Goal: Use online tool/utility: Use online tool/utility

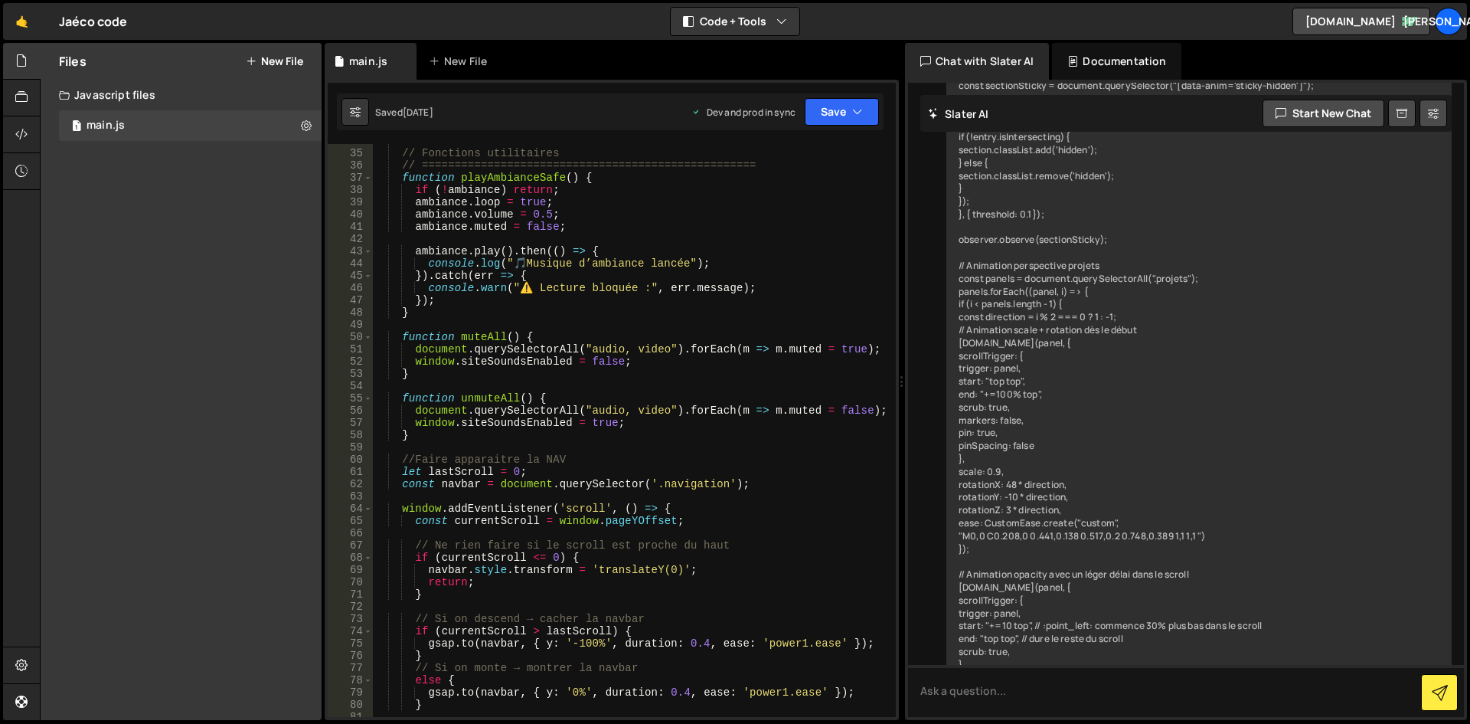
scroll to position [4225, 0]
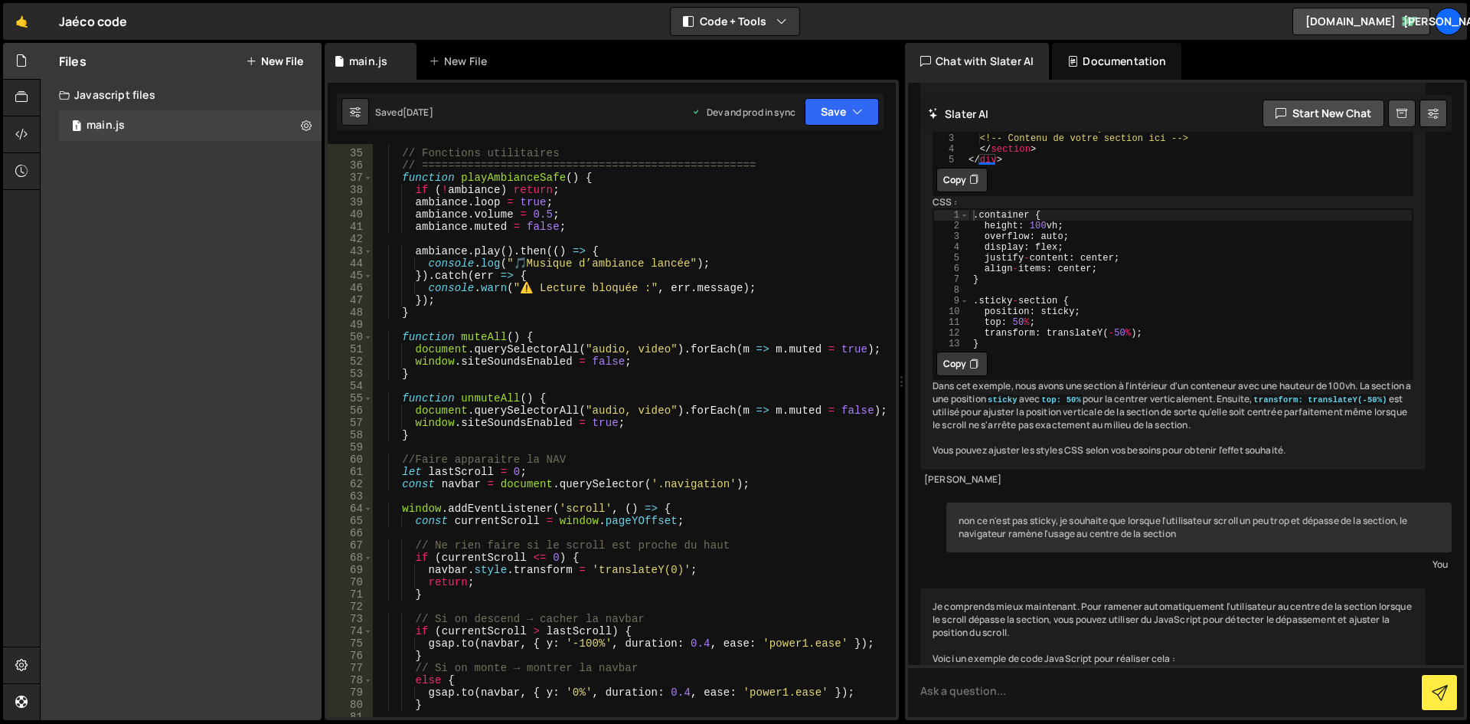
type textarea "ambiance.volume = 0.5;"
click at [776, 217] on div "// =================================================== // Fonctions utilitaires…" at bounding box center [631, 433] width 517 height 597
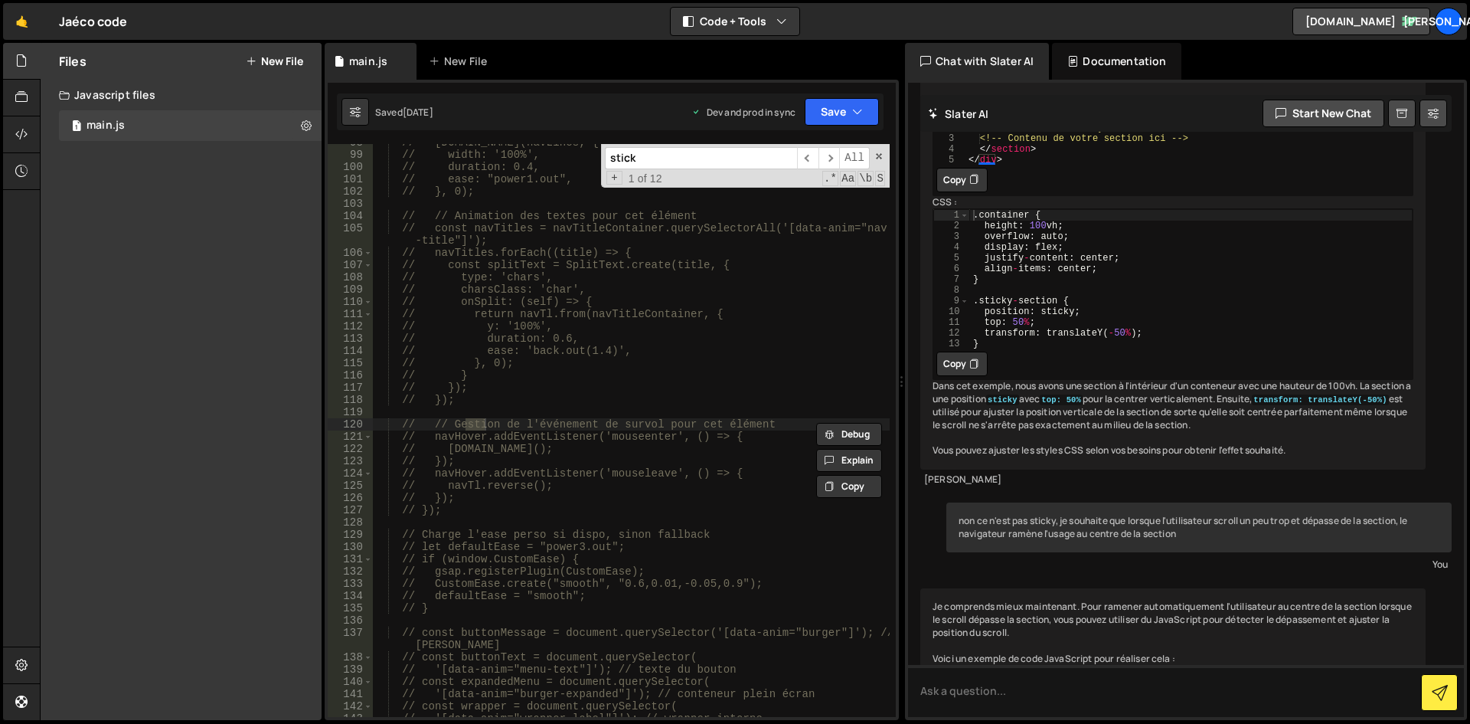
scroll to position [6512, 0]
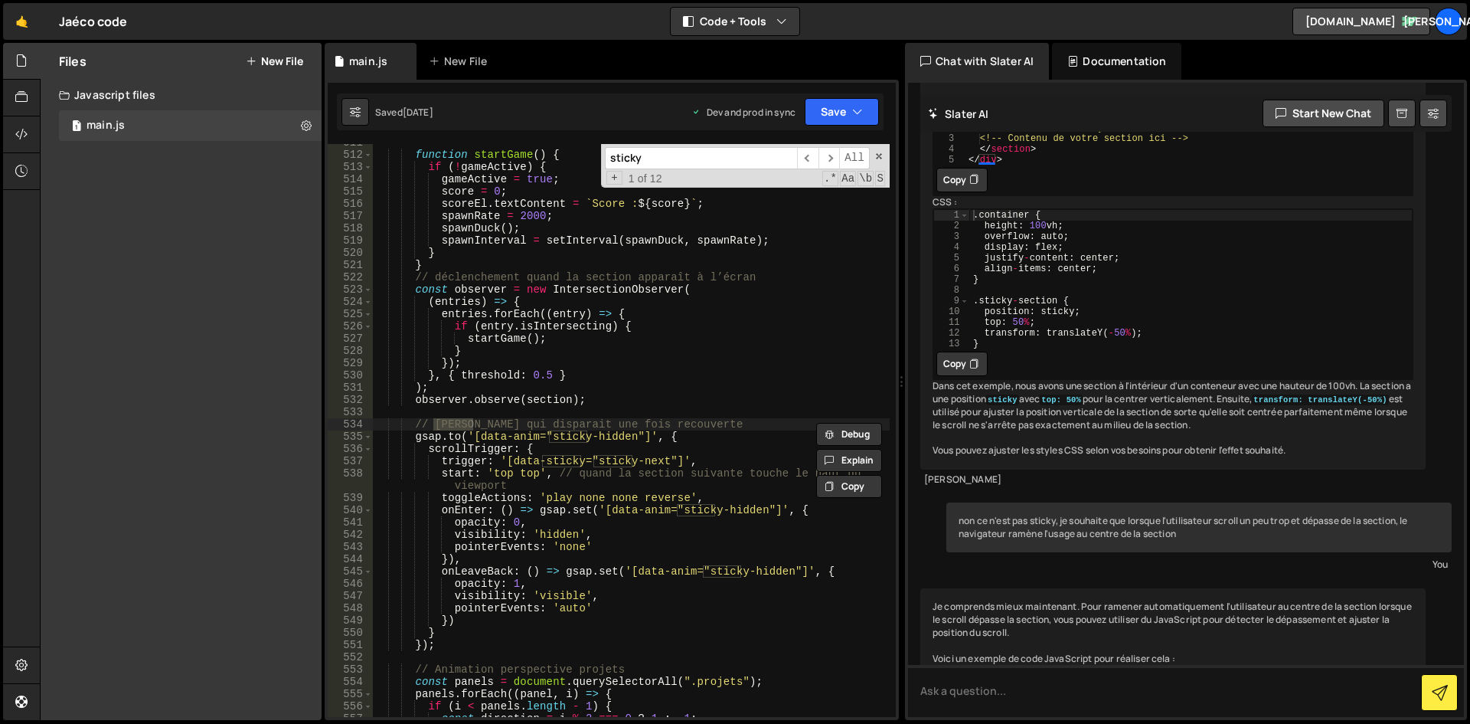
type input "sticky"
click at [601, 429] on div "function startGame ( ) { if ( ! gameActive ) { gameActive = true ; score = 0 ; …" at bounding box center [631, 434] width 517 height 597
click at [622, 419] on div "function startGame ( ) { if ( ! gameActive ) { gameActive = true ; score = 0 ; …" at bounding box center [631, 434] width 517 height 597
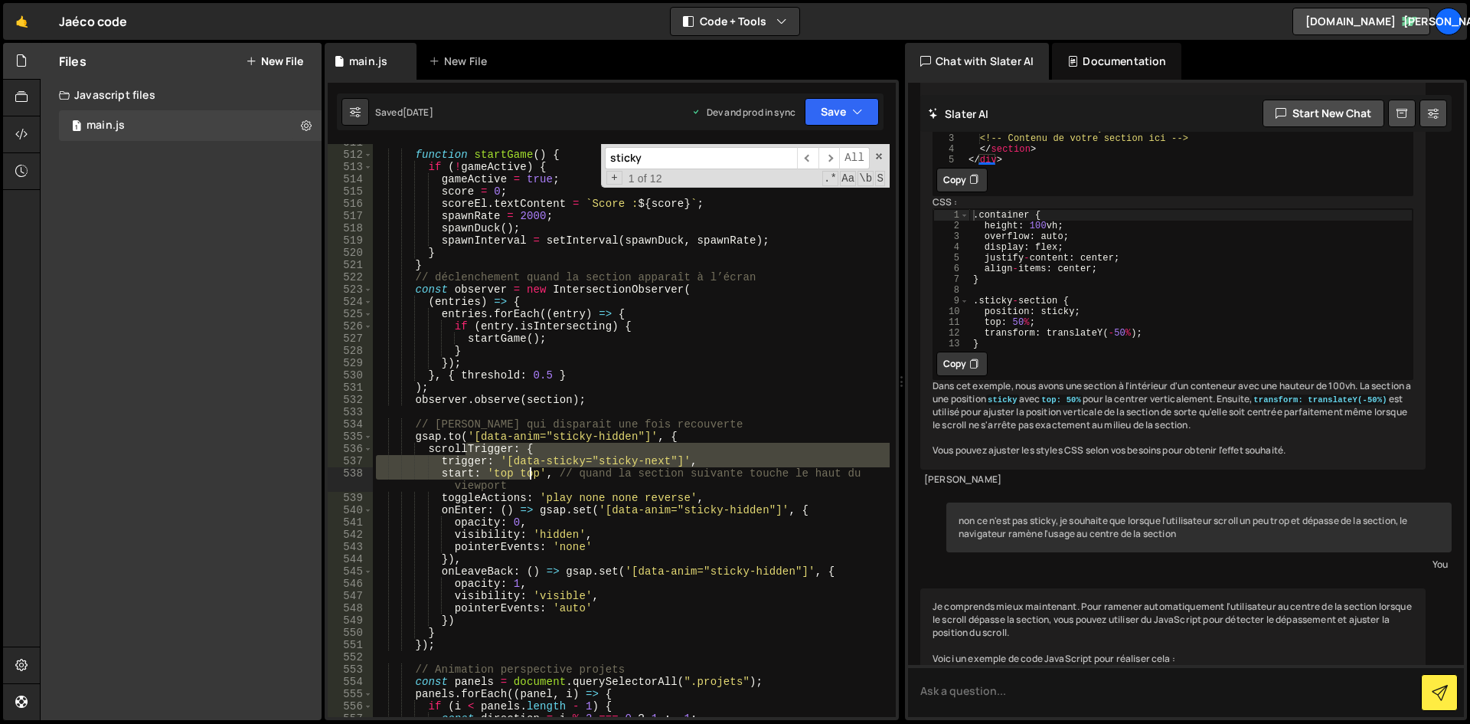
drag, startPoint x: 462, startPoint y: 445, endPoint x: 565, endPoint y: 495, distance: 114.4
click at [563, 492] on div "function startGame ( ) { if ( ! gameActive ) { gameActive = true ; score = 0 ; …" at bounding box center [631, 434] width 517 height 597
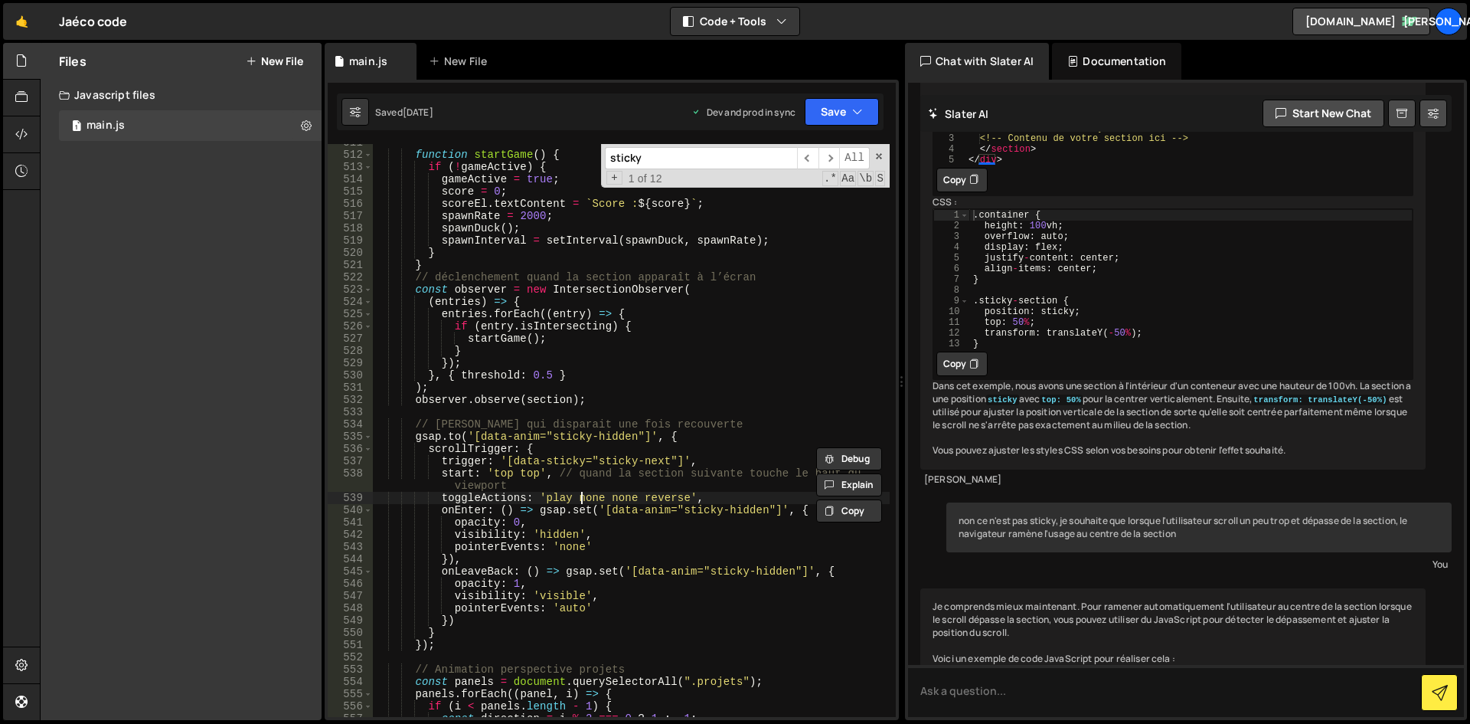
click at [580, 493] on div "function startGame ( ) { if ( ! gameActive ) { gameActive = true ; score = 0 ; …" at bounding box center [631, 434] width 517 height 597
click at [632, 429] on div "function startGame ( ) { if ( ! gameActive ) { gameActive = true ; score = 0 ; …" at bounding box center [631, 434] width 517 height 597
click at [577, 423] on div "function startGame ( ) { if ( ! gameActive ) { gameActive = true ; score = 0 ; …" at bounding box center [631, 434] width 517 height 597
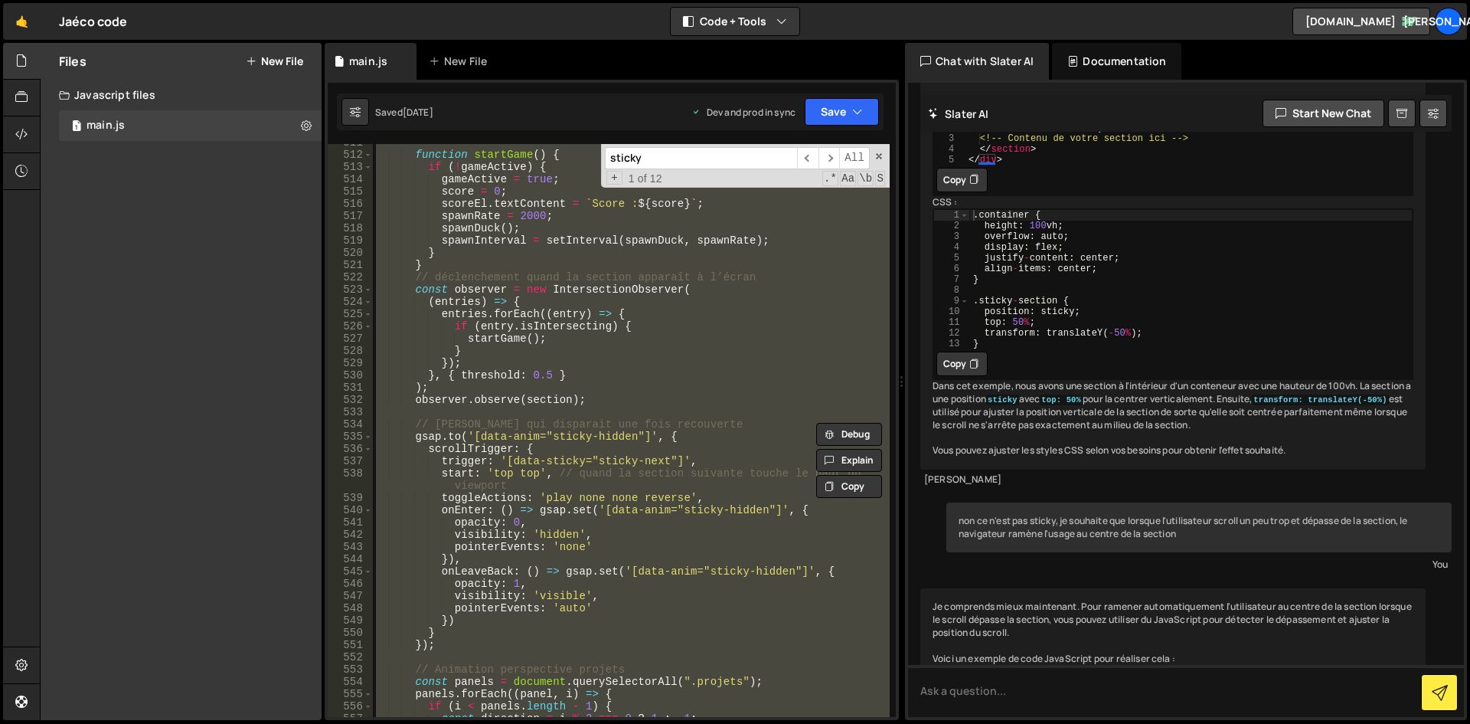
click at [577, 423] on div "function startGame ( ) { if ( ! gameActive ) { gameActive = true ; score = 0 ; …" at bounding box center [631, 434] width 517 height 597
click at [577, 423] on div "function startGame ( ) { if ( ! gameActive ) { gameActive = true ; score = 0 ; …" at bounding box center [631, 430] width 517 height 573
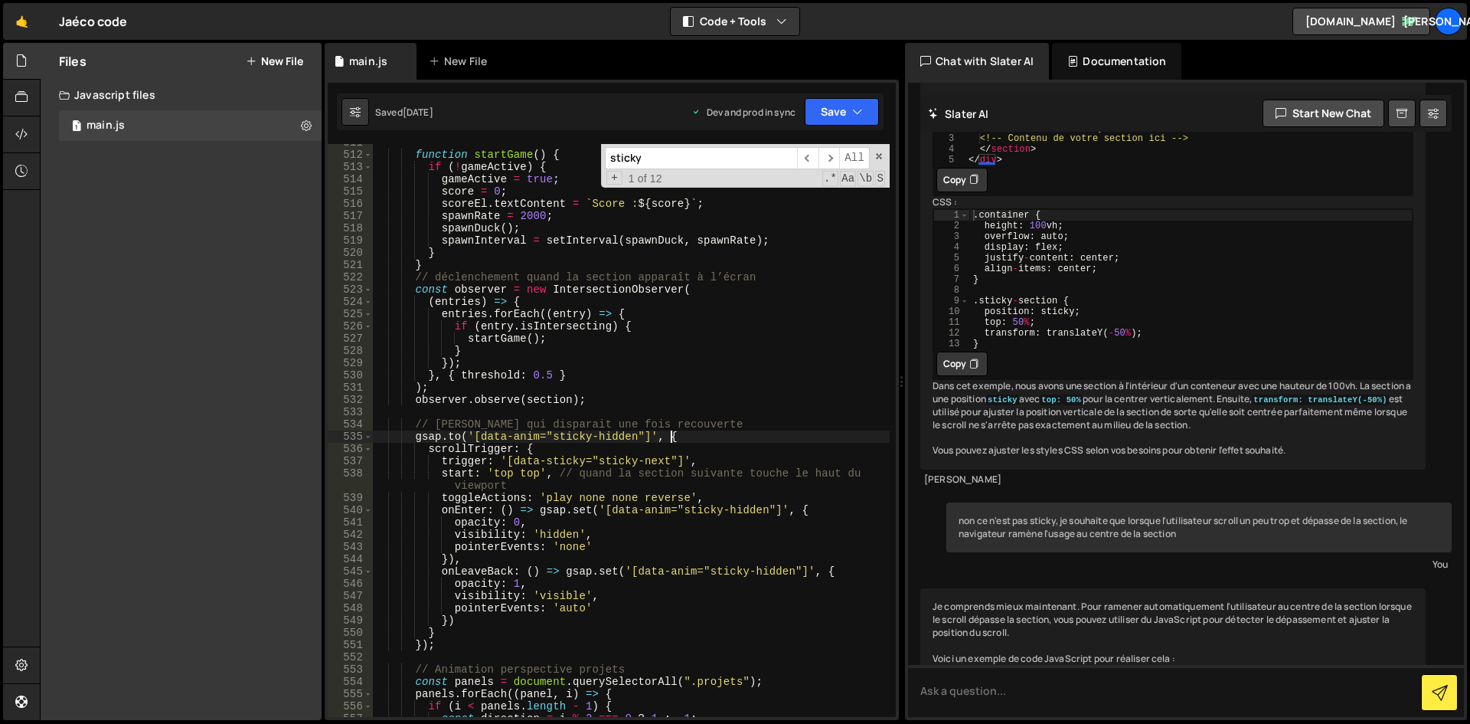
click at [708, 430] on div "function startGame ( ) { if ( ! gameActive ) { gameActive = true ; score = 0 ; …" at bounding box center [631, 434] width 517 height 597
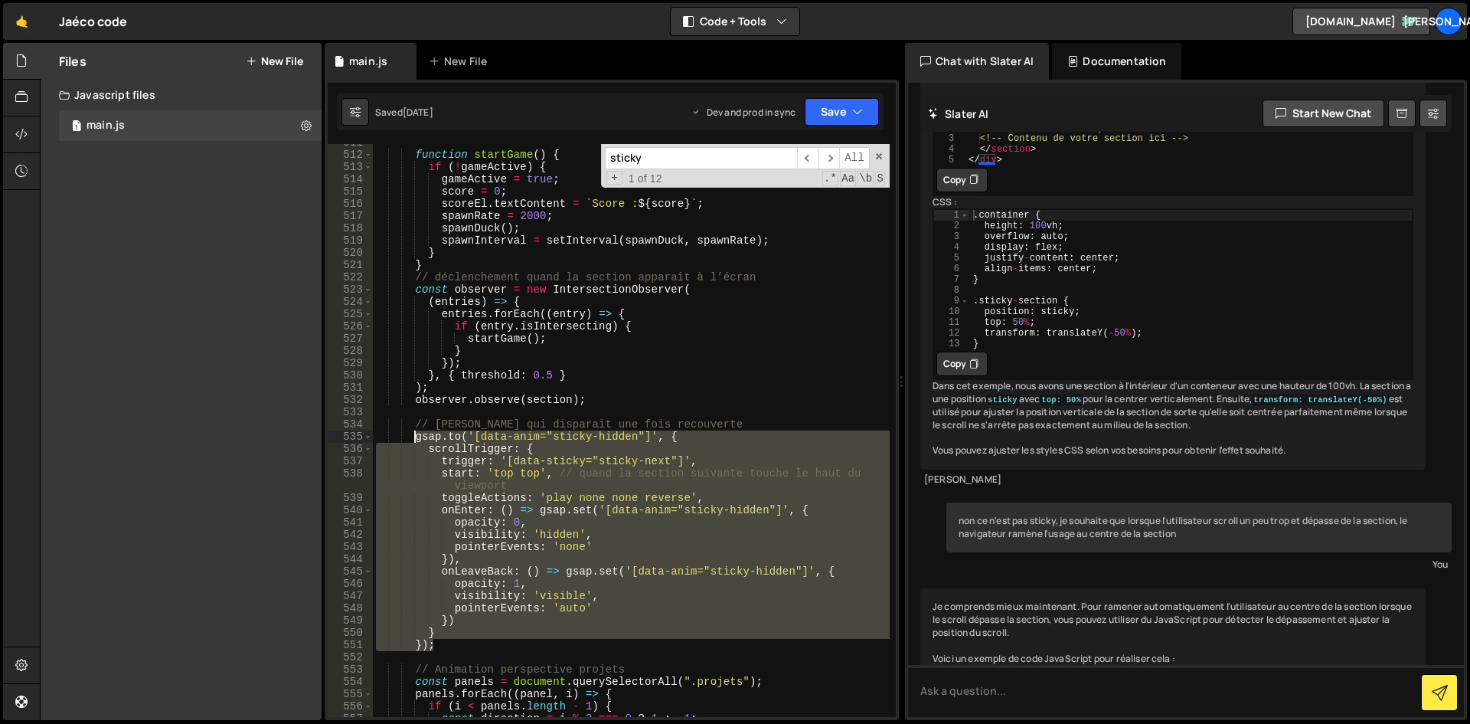
drag, startPoint x: 446, startPoint y: 646, endPoint x: 416, endPoint y: 436, distance: 212.7
click at [416, 436] on div "function startGame ( ) { if ( ! gameActive ) { gameActive = true ; score = 0 ; …" at bounding box center [631, 434] width 517 height 597
type textarea "[DOMAIN_NAME]('[data-anim="sticky-hidden"]', { scrollTrigger: {"
click at [1036, 704] on textarea at bounding box center [1186, 691] width 556 height 52
paste textarea "[DOMAIN_NAME]('[data-anim="sticky-hidden"]', { scrollTrigger: { trigger: '[data…"
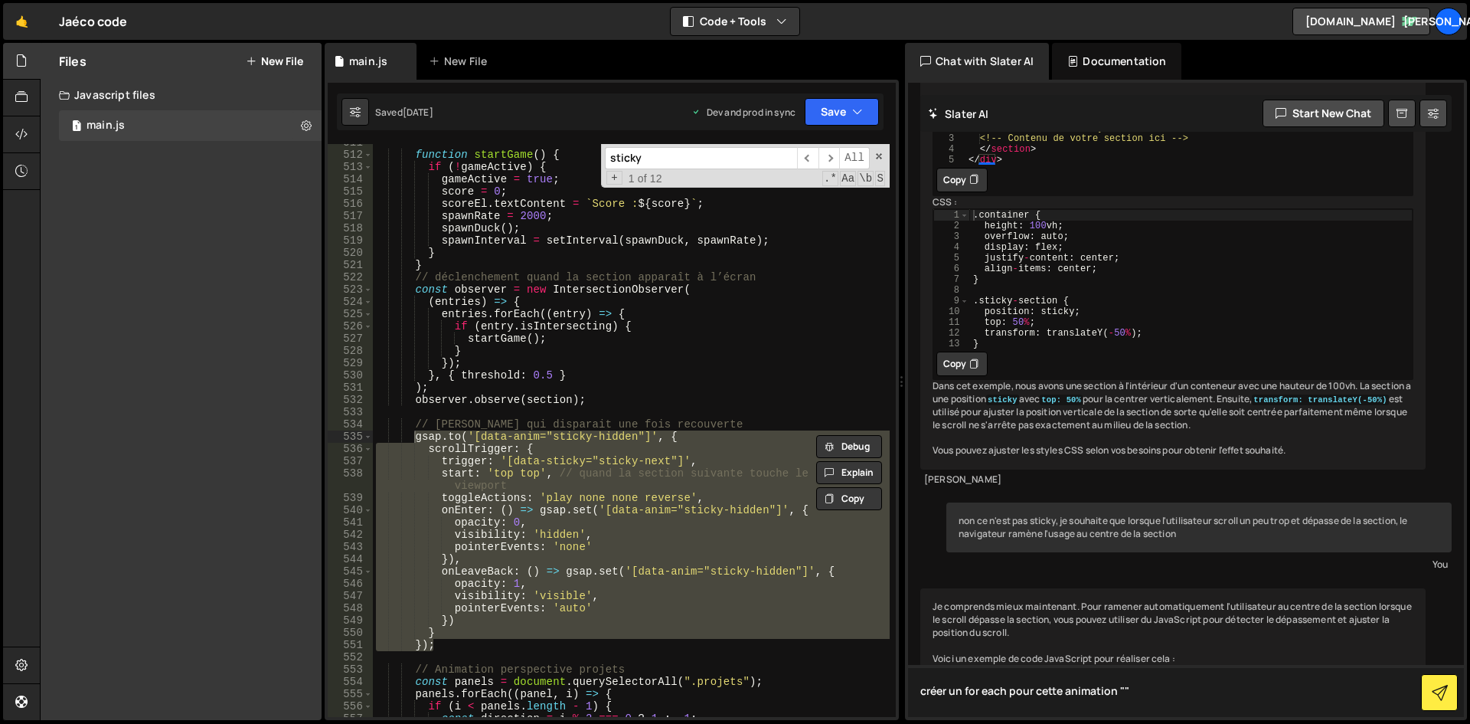
type textarea "créer un for each pour cette animation "[DOMAIN_NAME]('[data-anim="sticky-hidde…"
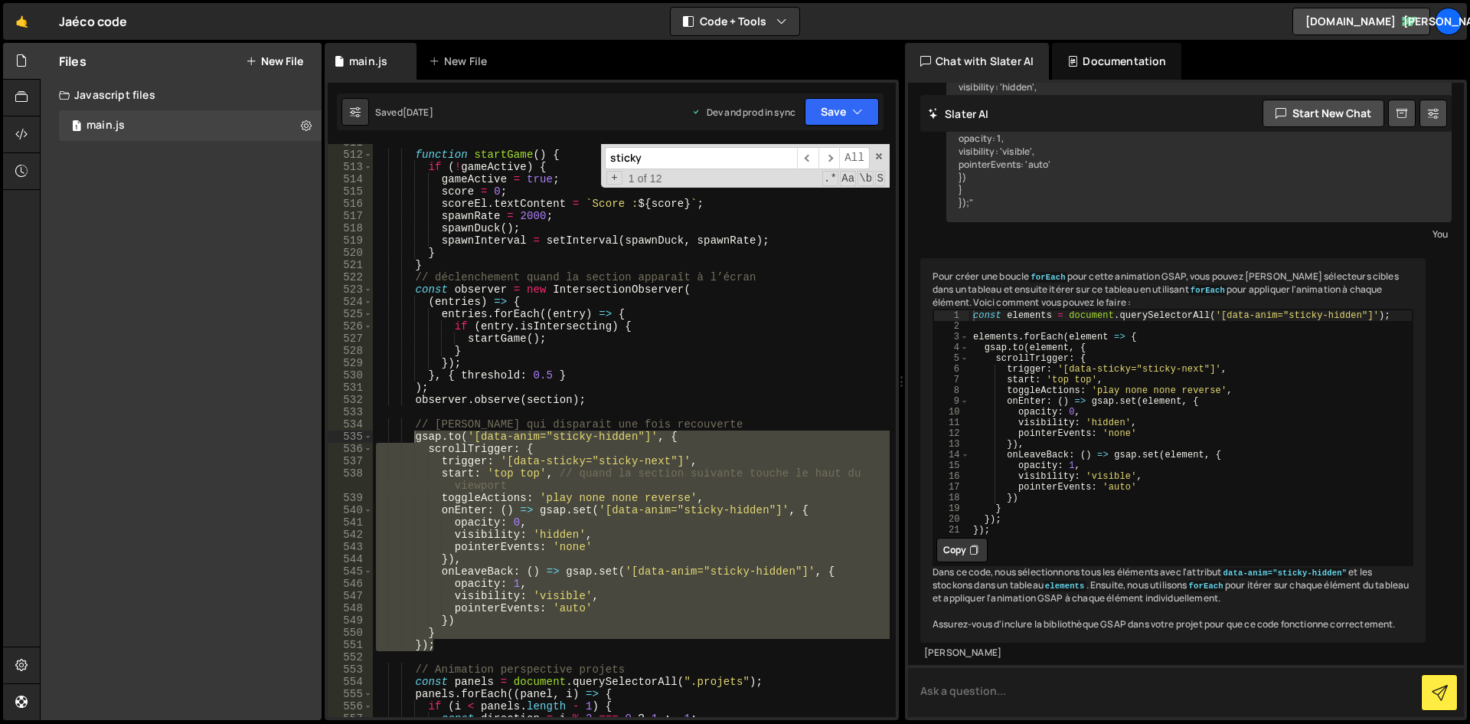
scroll to position [20102, 0]
click at [966, 537] on button "Copy" at bounding box center [961, 549] width 51 height 24
click at [441, 648] on div "function startGame ( ) { if ( ! gameActive ) { gameActive = true ; score = 0 ; …" at bounding box center [631, 430] width 517 height 573
drag, startPoint x: 445, startPoint y: 643, endPoint x: 416, endPoint y: 437, distance: 208.0
click at [416, 437] on div "function startGame ( ) { if ( ! gameActive ) { gameActive = true ; score = 0 ; …" at bounding box center [631, 434] width 517 height 597
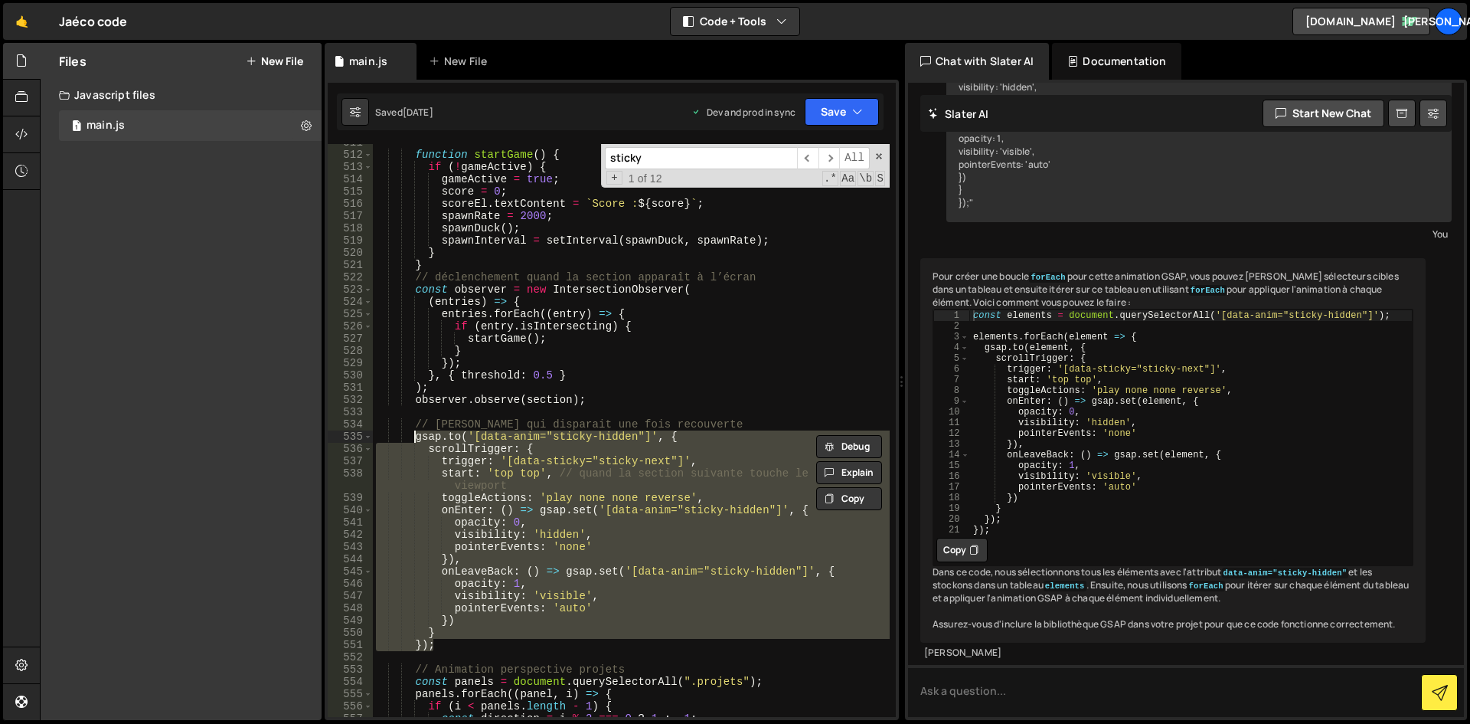
paste textarea "});"
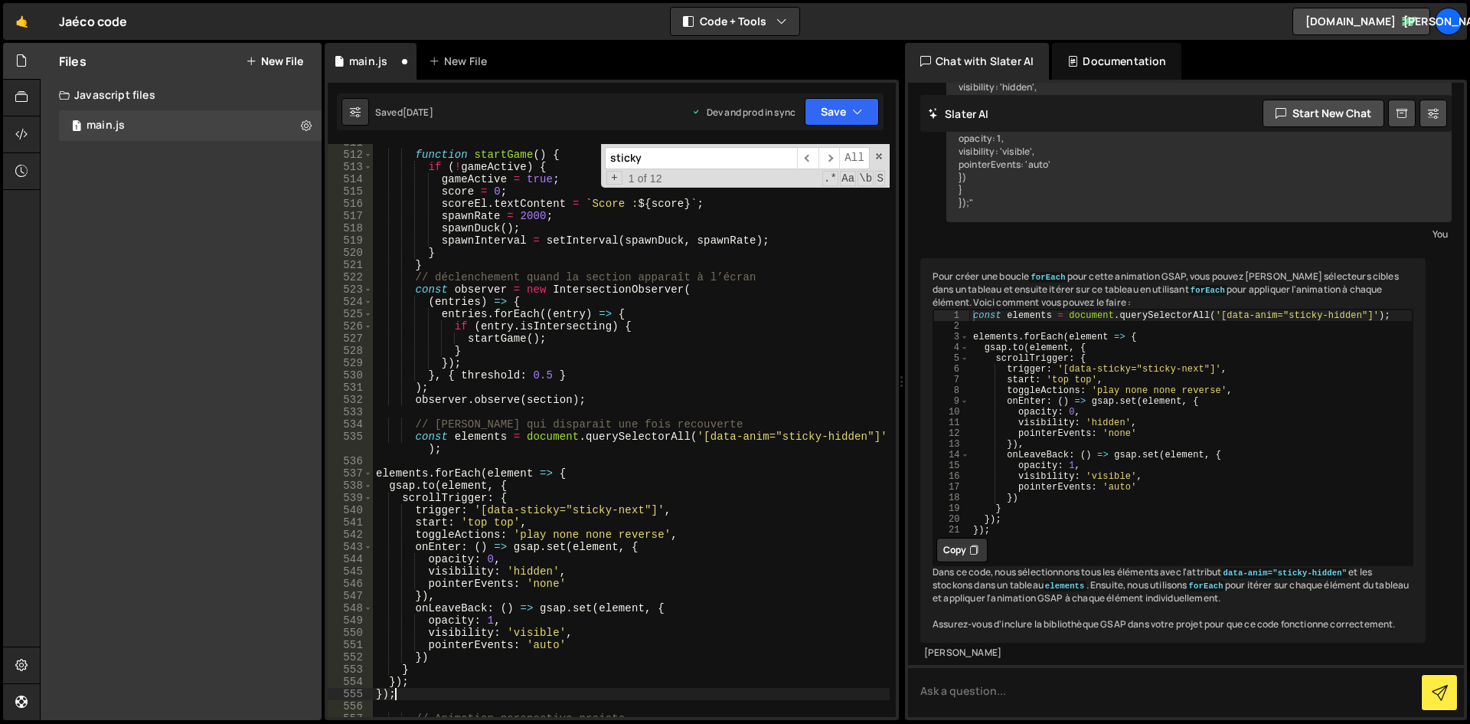
click at [476, 444] on div "function startGame ( ) { if ( ! gameActive ) { gameActive = true ; score = 0 ; …" at bounding box center [631, 434] width 517 height 597
drag, startPoint x: 504, startPoint y: 434, endPoint x: 455, endPoint y: 435, distance: 49.0
click at [455, 435] on div "function startGame ( ) { if ( ! gameActive ) { gameActive = true ; score = 0 ; …" at bounding box center [631, 434] width 517 height 597
click at [451, 435] on div "function startGame ( ) { if ( ! gameActive ) { gameActive = true ; score = 0 ; …" at bounding box center [631, 430] width 517 height 573
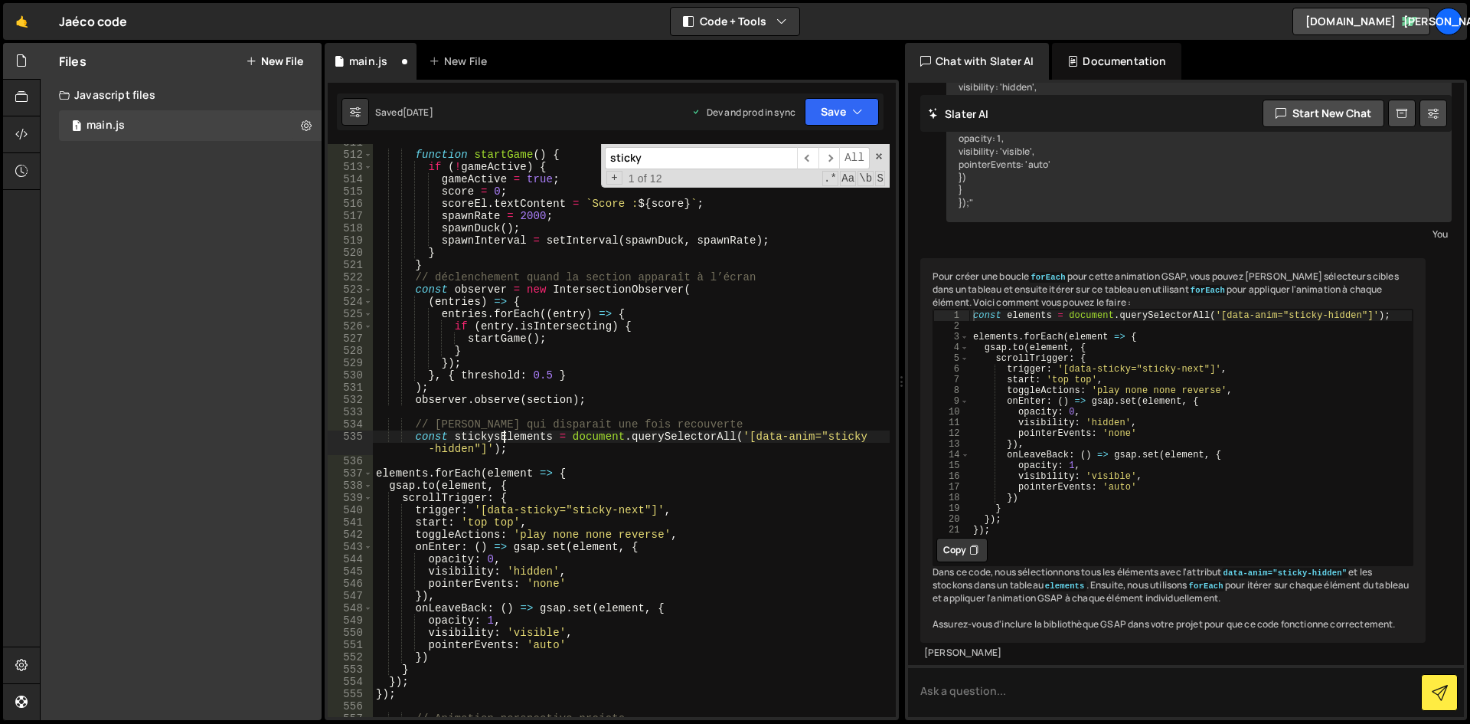
click at [378, 474] on div "function startGame ( ) { if ( ! gameActive ) { gameActive = true ; score = 0 ; …" at bounding box center [631, 434] width 517 height 597
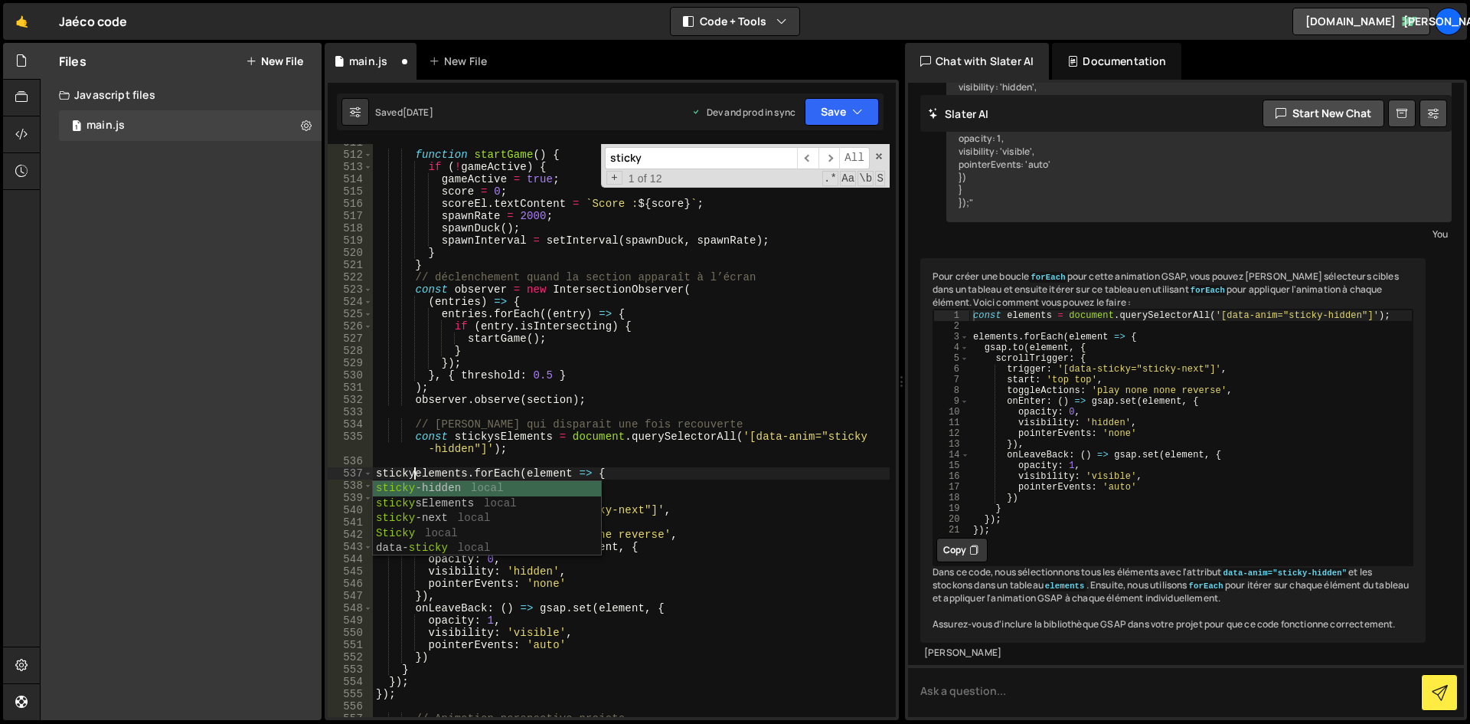
scroll to position [0, 3]
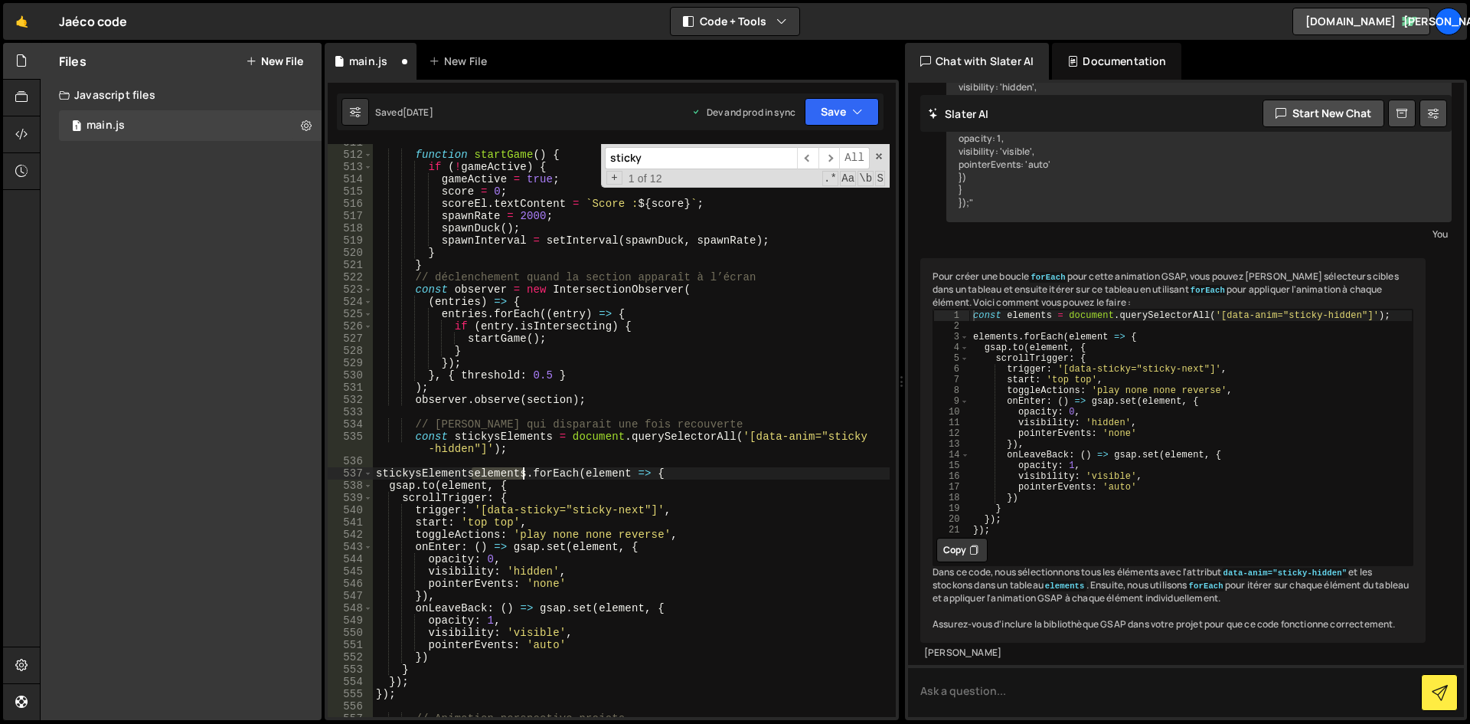
drag, startPoint x: 481, startPoint y: 474, endPoint x: 524, endPoint y: 474, distance: 43.6
click at [524, 474] on div "function startGame ( ) { if ( ! gameActive ) { gameActive = true ; score = 0 ; …" at bounding box center [631, 434] width 517 height 597
click at [470, 473] on div "function startGame ( ) { if ( ! gameActive ) { gameActive = true ; score = 0 ; …" at bounding box center [631, 434] width 517 height 597
drag, startPoint x: 424, startPoint y: 475, endPoint x: 449, endPoint y: 484, distance: 25.9
click at [424, 475] on div "function startGame ( ) { if ( ! gameActive ) { gameActive = true ; score = 0 ; …" at bounding box center [631, 434] width 517 height 597
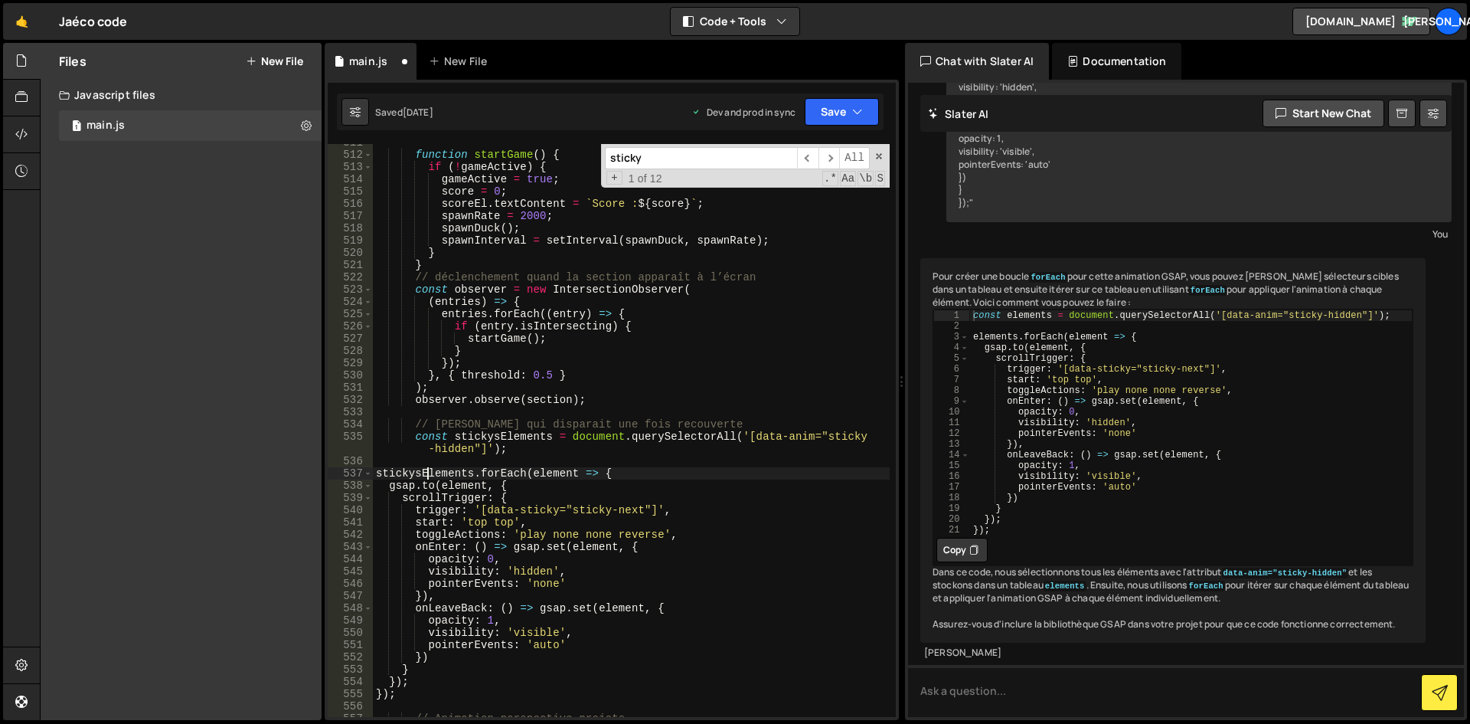
type textarea "stickyElements.forEach(element => {"
click at [494, 433] on div "function startGame ( ) { if ( ! gameActive ) { gameActive = true ; score = 0 ; …" at bounding box center [631, 434] width 517 height 597
drag, startPoint x: 462, startPoint y: 471, endPoint x: 377, endPoint y: 472, distance: 84.2
click at [377, 472] on div "function startGame ( ) { if ( ! gameActive ) { gameActive = true ; score = 0 ; …" at bounding box center [631, 434] width 517 height 597
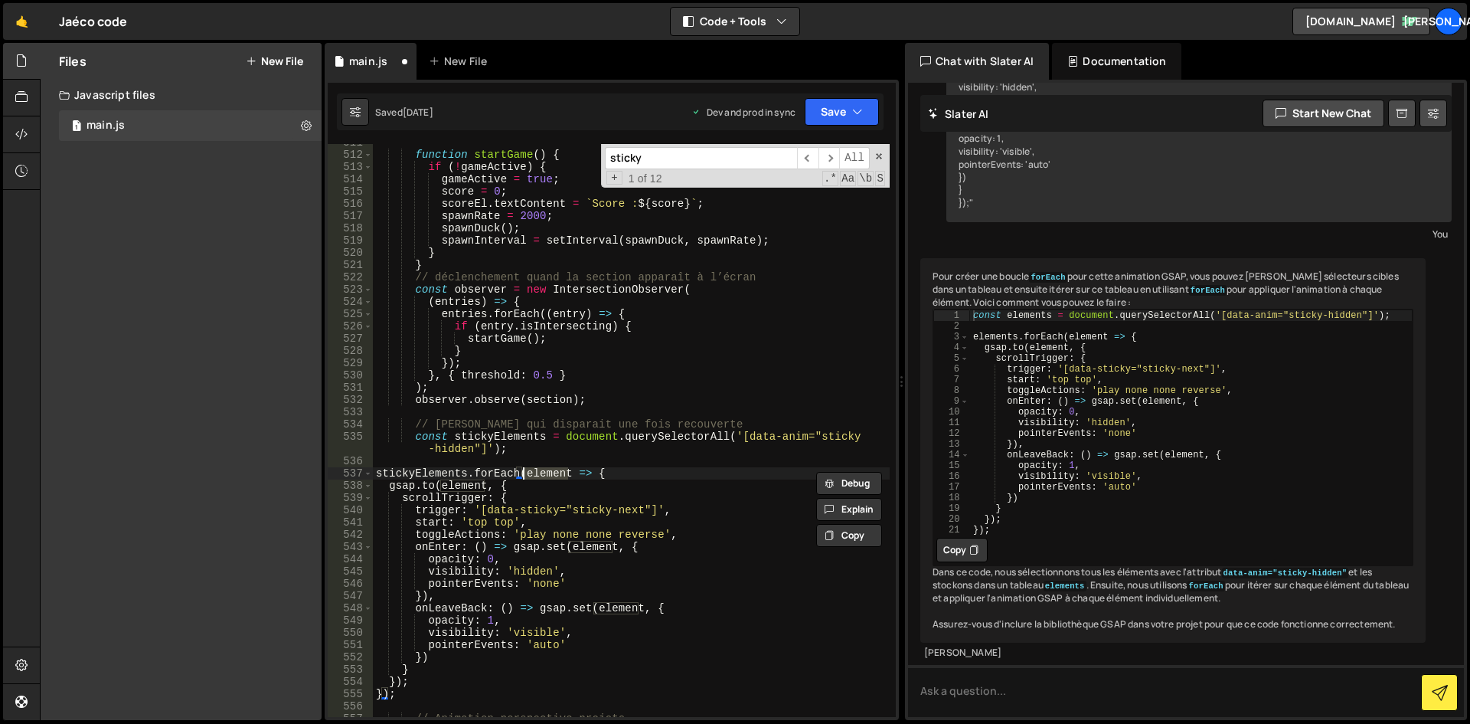
drag, startPoint x: 563, startPoint y: 473, endPoint x: 525, endPoint y: 474, distance: 37.5
click at [525, 474] on div "function startGame ( ) { if ( ! gameActive ) { gameActive = true ; score = 0 ; …" at bounding box center [631, 434] width 517 height 597
paste textarea "stickyE"
click at [480, 484] on div "function startGame ( ) { if ( ! gameActive ) { gameActive = true ; score = 0 ; …" at bounding box center [631, 434] width 517 height 597
drag, startPoint x: 484, startPoint y: 485, endPoint x: 441, endPoint y: 486, distance: 42.9
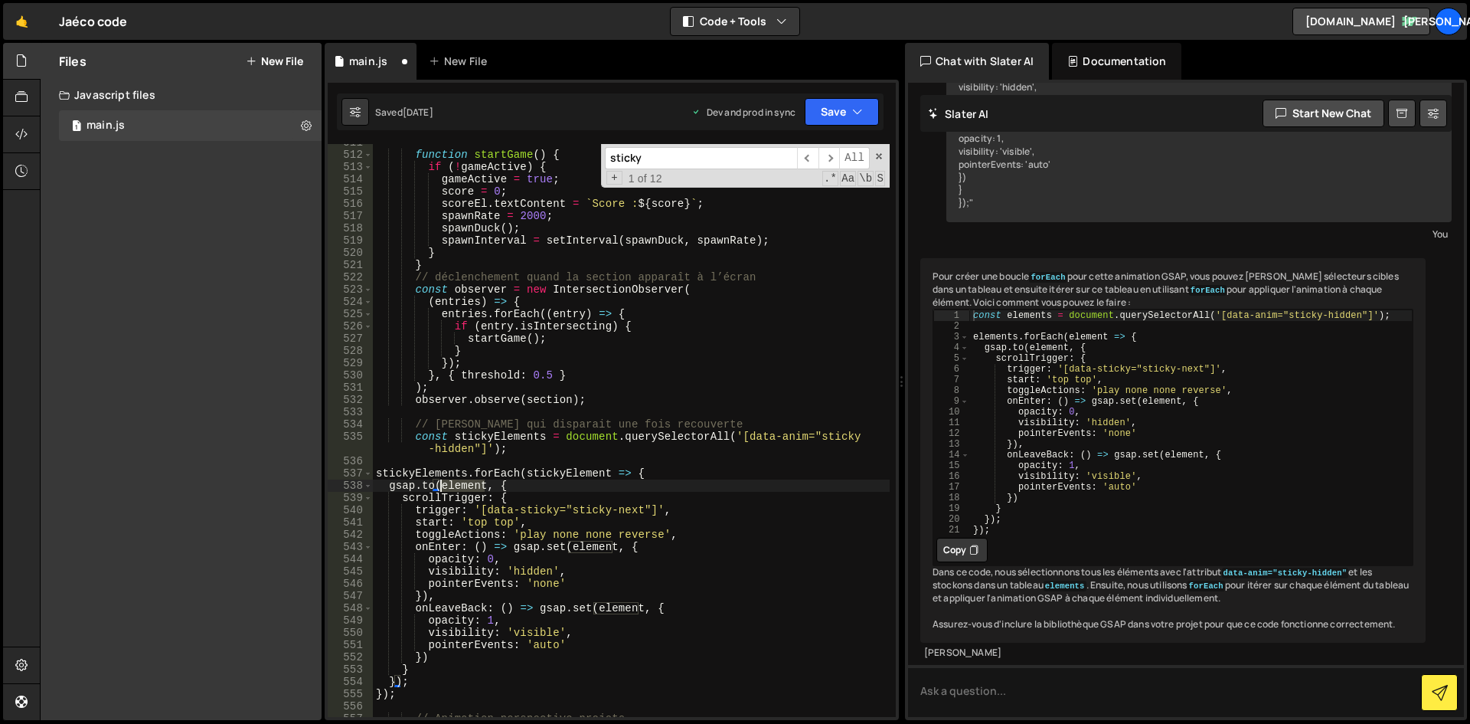
click at [441, 486] on div "function startGame ( ) { if ( ! gameActive ) { gameActive = true ; score = 0 ; …" at bounding box center [631, 434] width 517 height 597
paste textarea "stickyE"
drag, startPoint x: 612, startPoint y: 550, endPoint x: 569, endPoint y: 549, distance: 42.9
click at [569, 549] on div "function startGame ( ) { if ( ! gameActive ) { gameActive = true ; score = 0 ; …" at bounding box center [631, 434] width 517 height 597
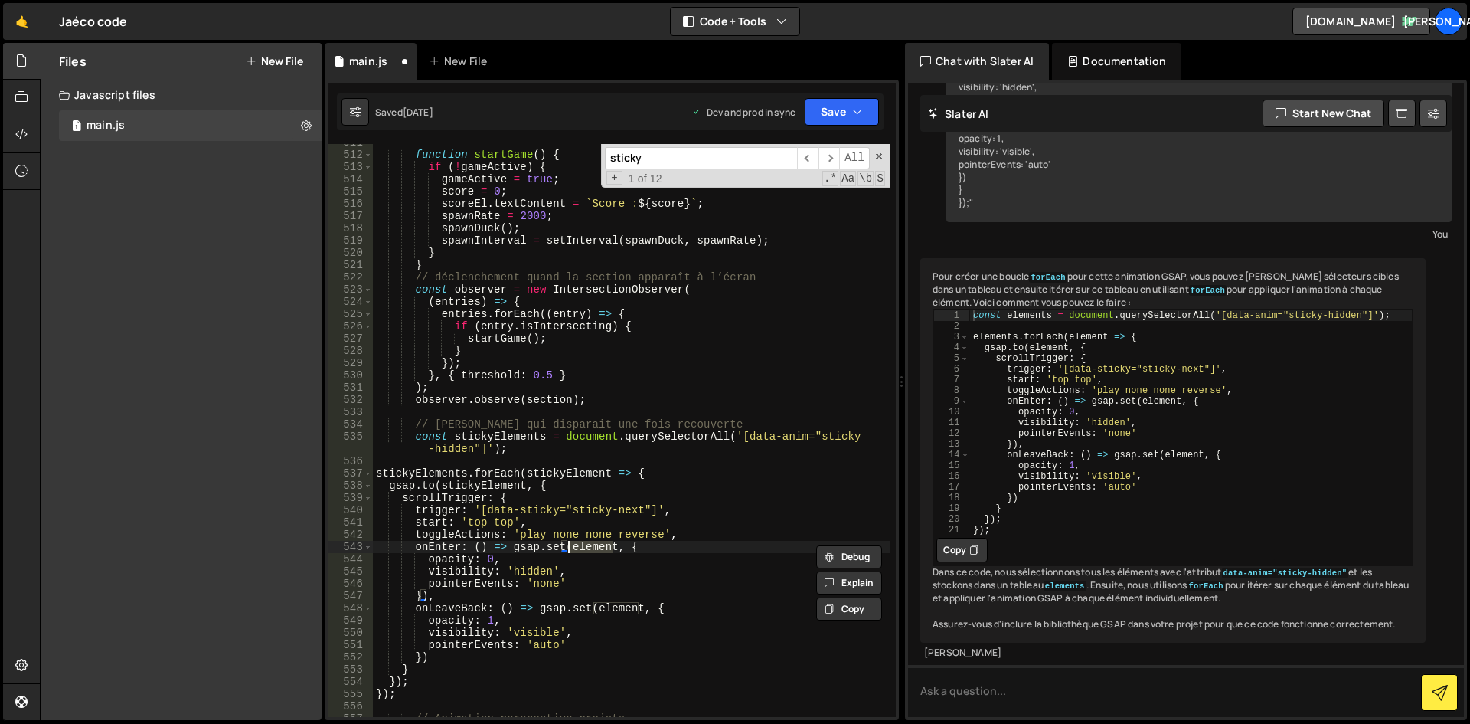
paste textarea "stickyE"
drag, startPoint x: 637, startPoint y: 608, endPoint x: 593, endPoint y: 608, distance: 44.4
click at [593, 608] on div "function startGame ( ) { if ( ! gameActive ) { gameActive = true ; score = 0 ; …" at bounding box center [631, 434] width 517 height 597
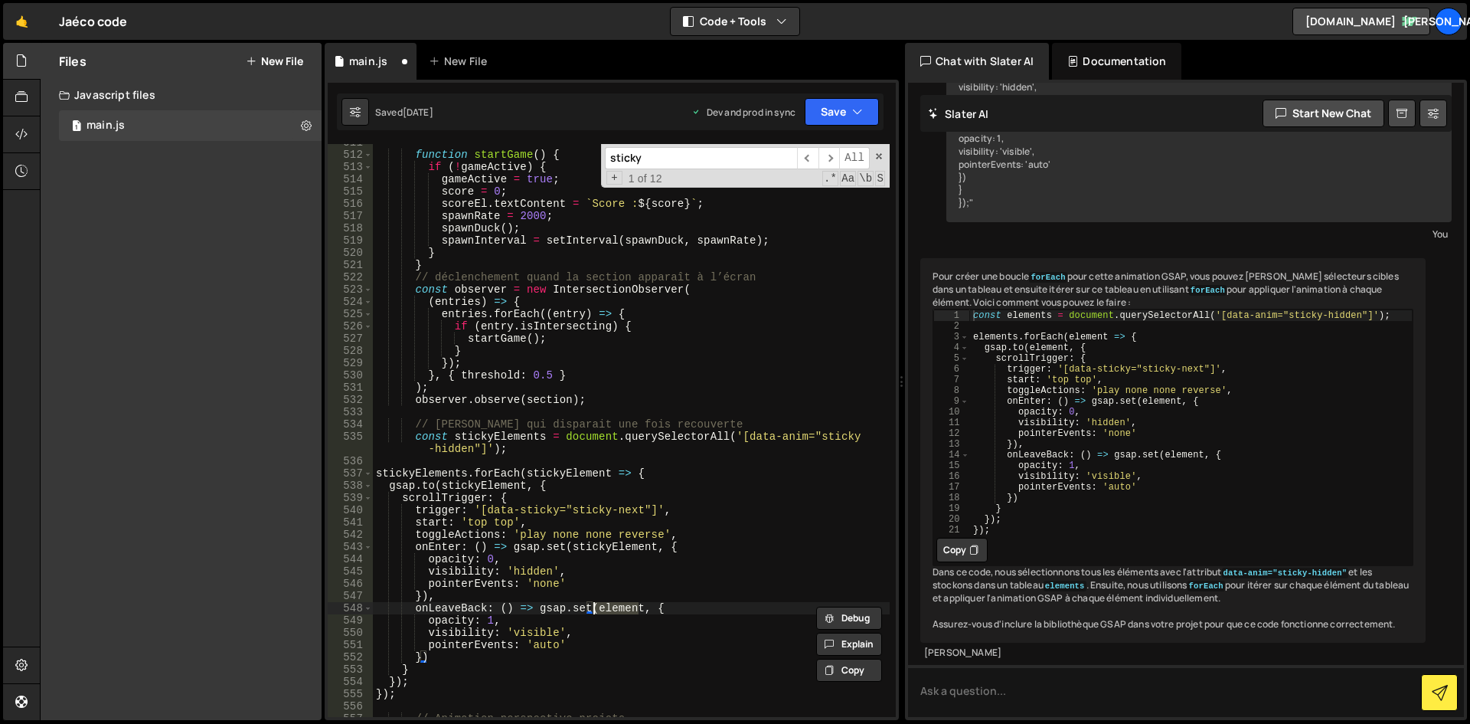
paste textarea "stickyE"
click at [565, 518] on div "function startGame ( ) { if ( ! gameActive ) { gameActive = true ; score = 0 ; …" at bounding box center [631, 434] width 517 height 597
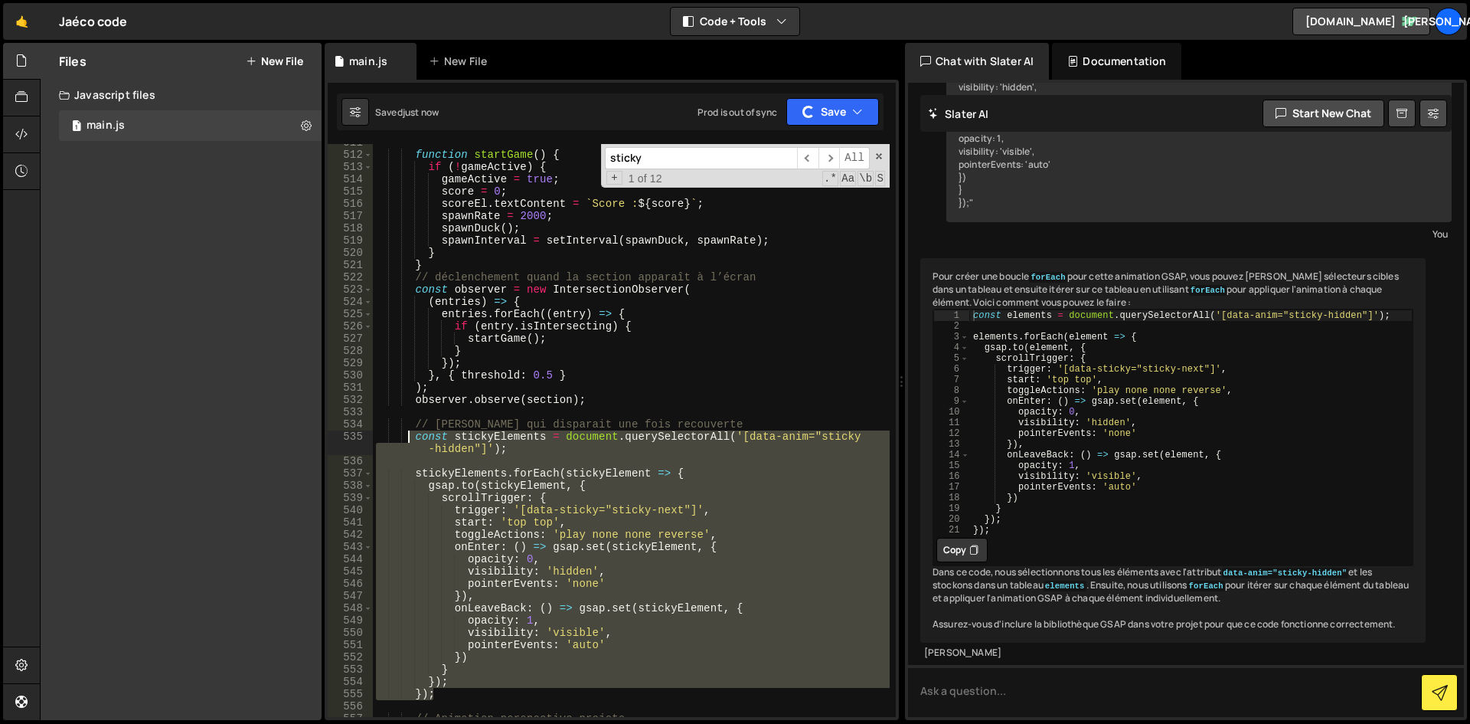
drag, startPoint x: 451, startPoint y: 695, endPoint x: 410, endPoint y: 436, distance: 261.9
click at [410, 436] on div "function startGame ( ) { if ( ! gameActive ) { gameActive = true ; score = 0 ; …" at bounding box center [631, 434] width 517 height 597
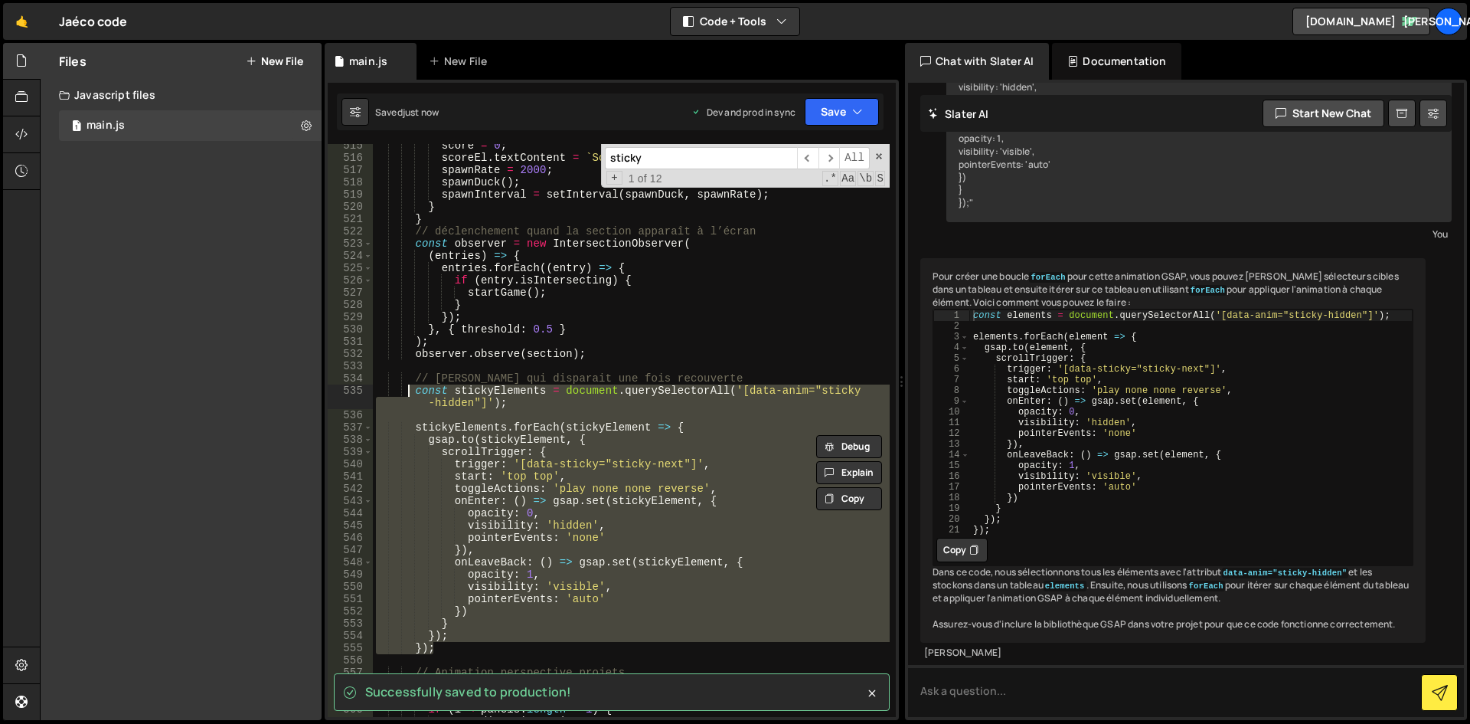
scroll to position [6742, 0]
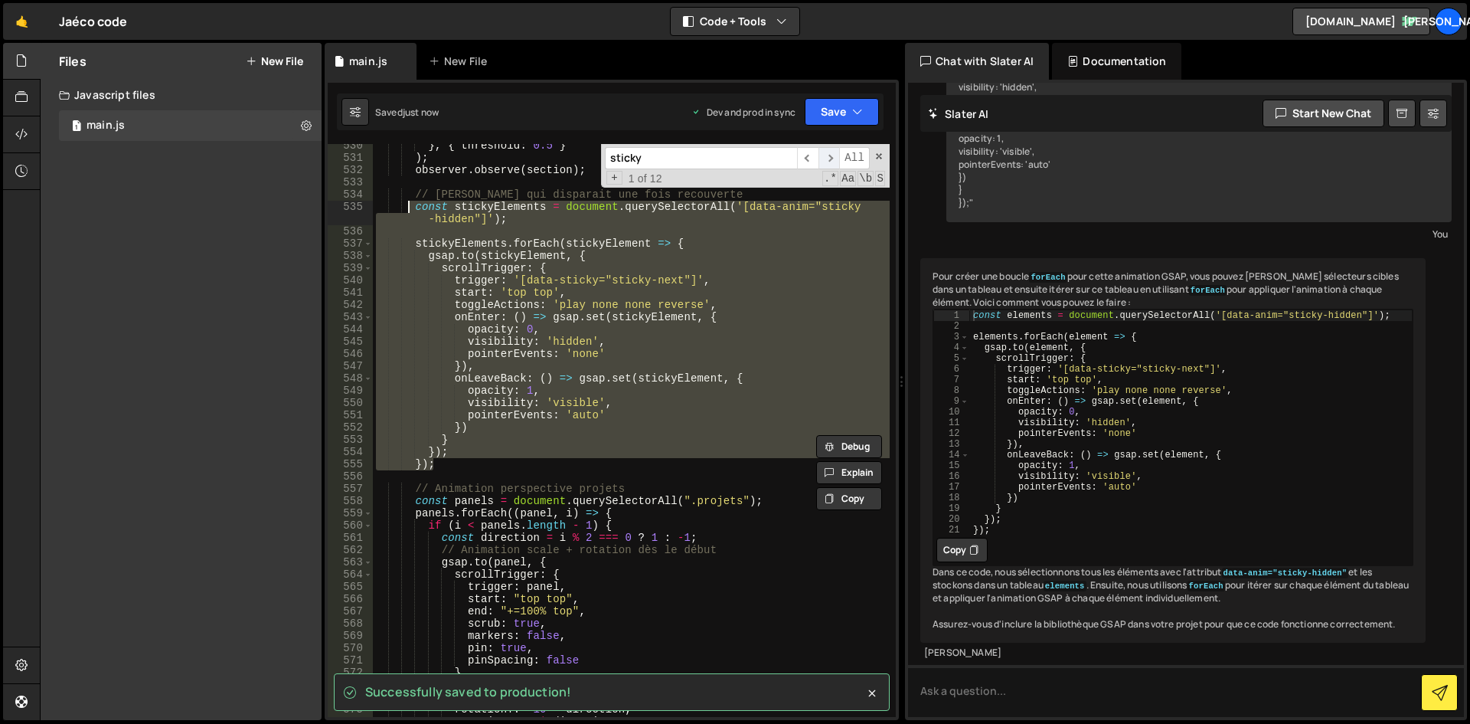
click at [832, 157] on span "​" at bounding box center [828, 158] width 21 height 22
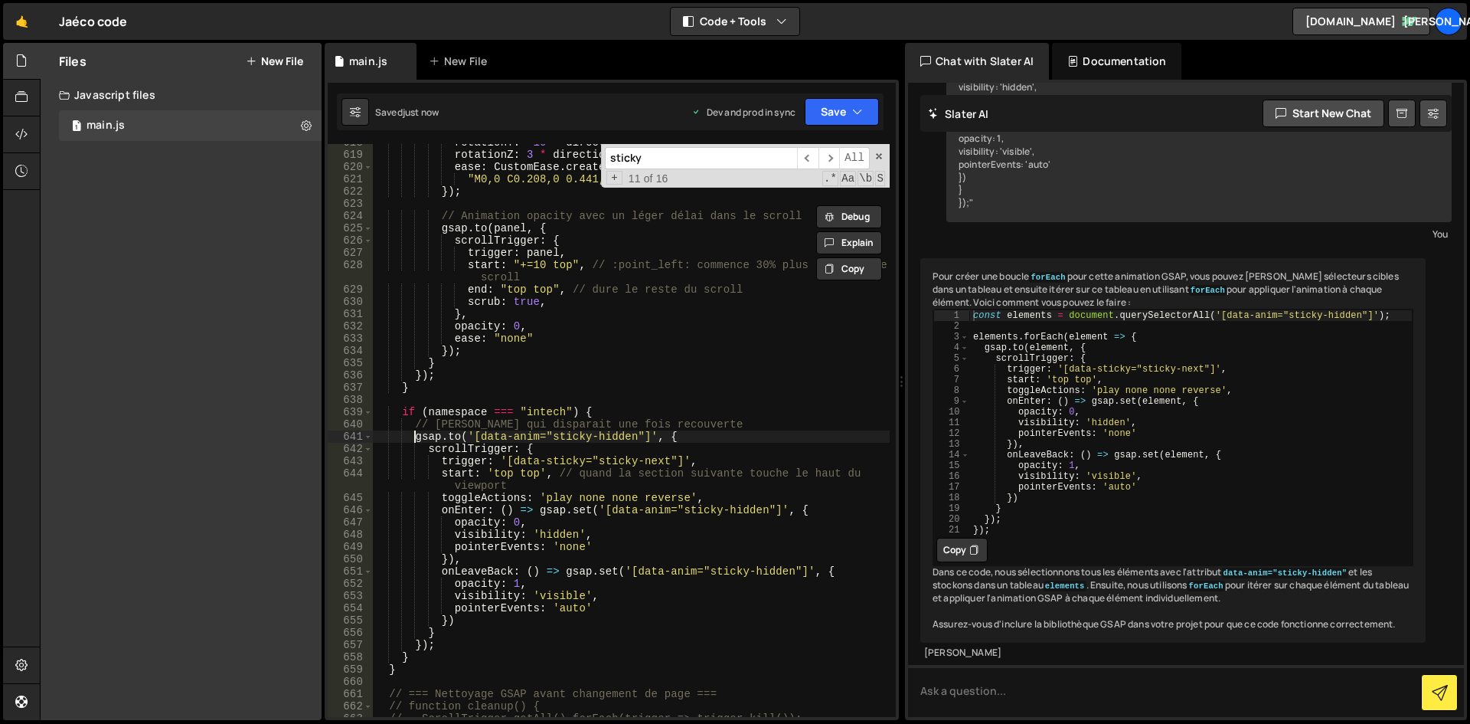
click at [413, 436] on div "rotationY : - 10 * direction , rotationZ : 3 * direction , ease : CustomEase . …" at bounding box center [631, 434] width 517 height 597
click at [668, 438] on div "rotationY : - 10 * direction , rotationZ : 3 * direction , ease : CustomEase . …" at bounding box center [631, 434] width 517 height 597
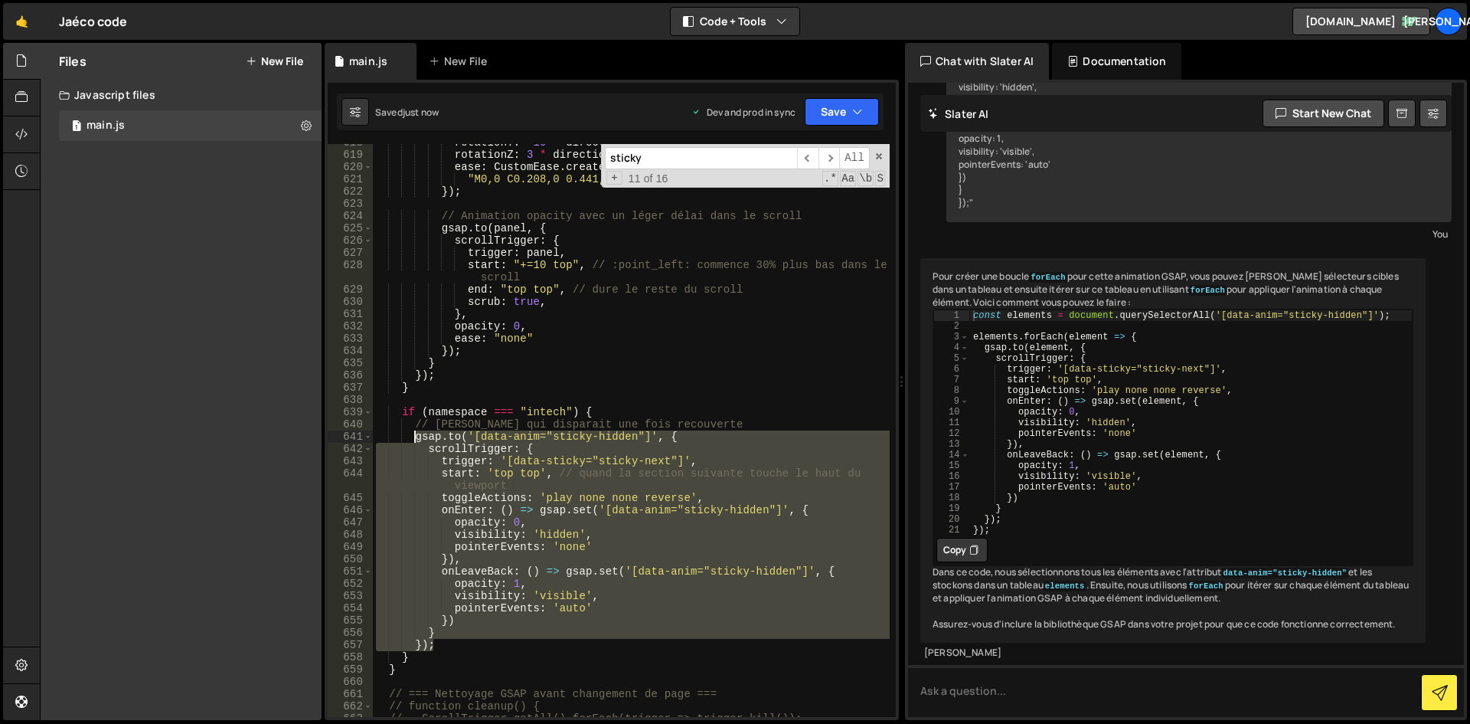
drag, startPoint x: 440, startPoint y: 645, endPoint x: 416, endPoint y: 438, distance: 208.2
click at [416, 438] on div "rotationY : - 10 * direction , rotationZ : 3 * direction , ease : CustomEase . …" at bounding box center [631, 434] width 517 height 597
paste textarea "});"
type textarea "});"
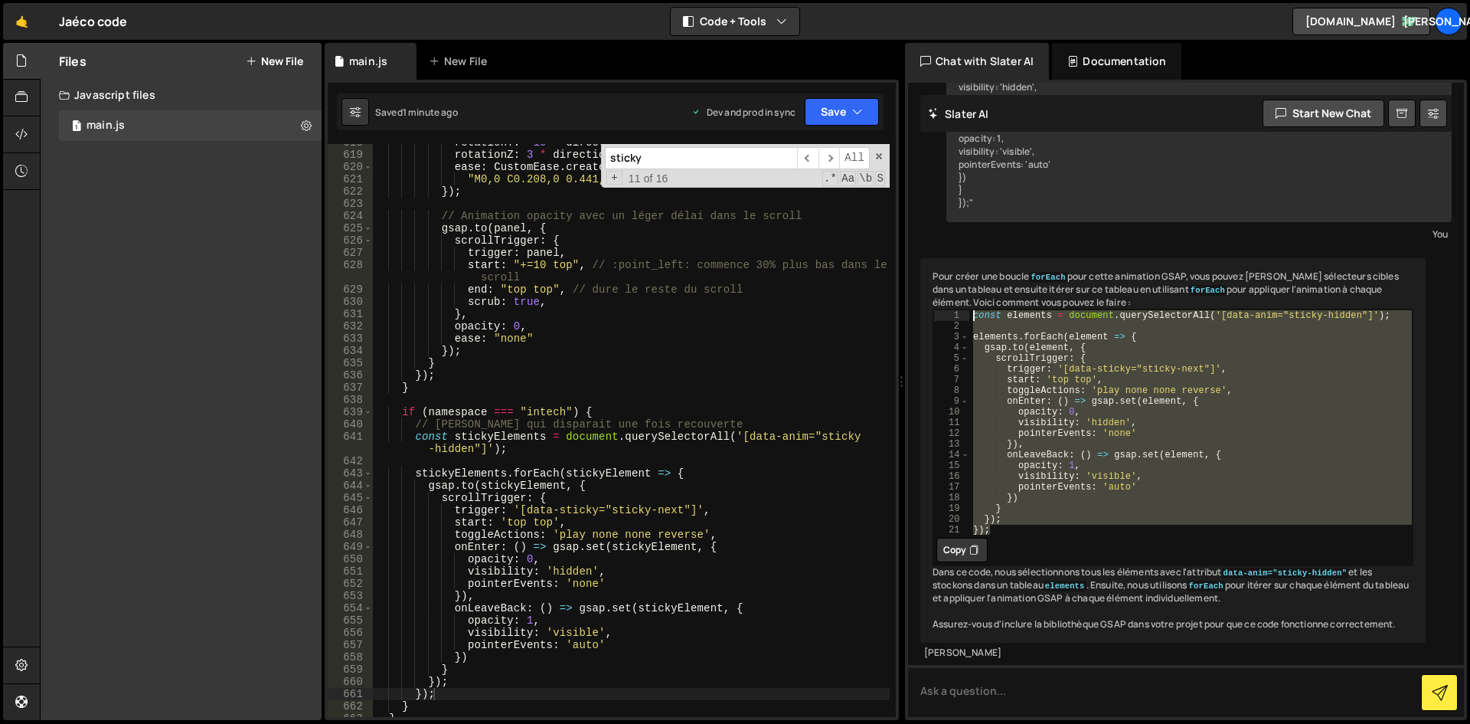
drag, startPoint x: 1009, startPoint y: 503, endPoint x: 974, endPoint y: 289, distance: 216.5
click at [974, 309] on div "const elements = document . querySelectorAll ( '[data-anim="sticky-hidden"]' ) …" at bounding box center [1190, 432] width 443 height 247
type textarea "const elements = document.querySelectorAll('[data-anim="sticky-hidden"]');"
click at [499, 384] on div "rotationY : - 10 * direction , rotationZ : 3 * direction , ease : CustomEase . …" at bounding box center [631, 434] width 517 height 597
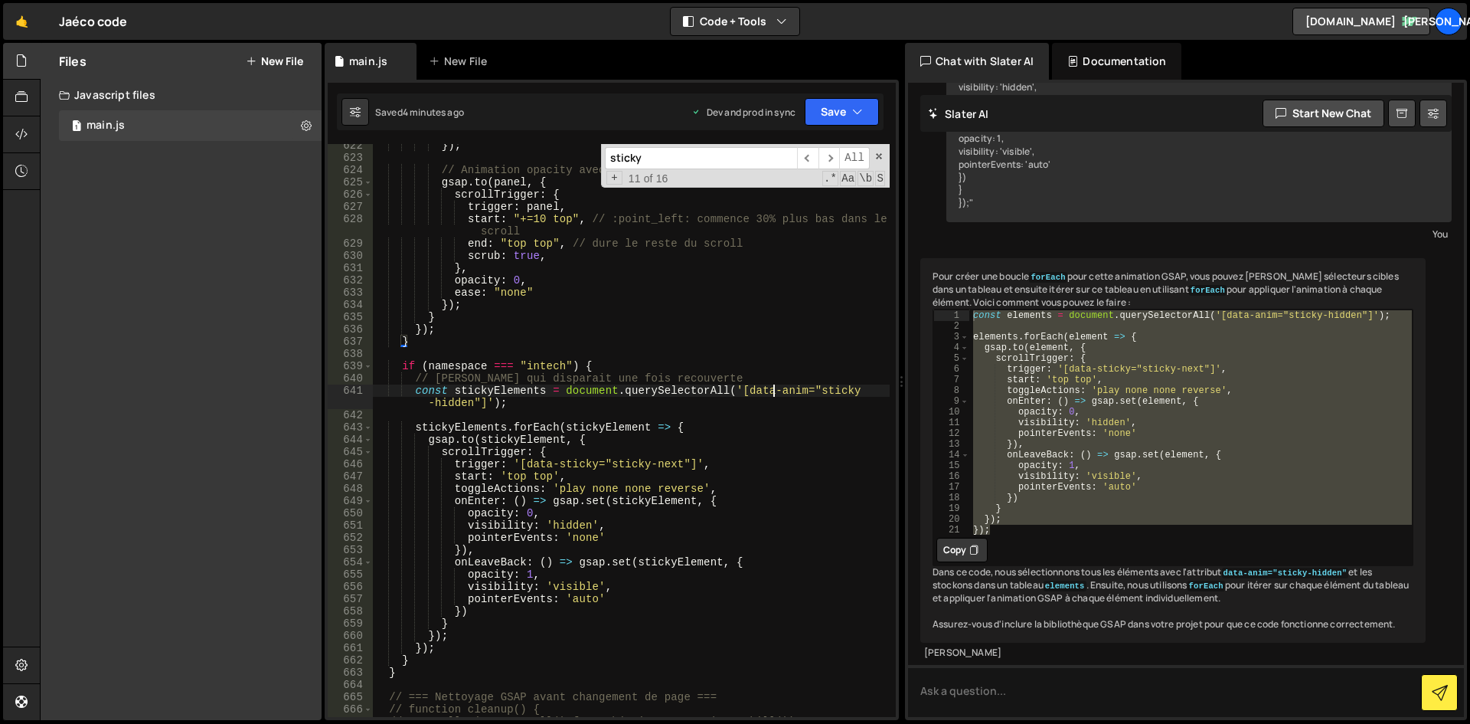
click at [772, 390] on div "}) ; // Animation opacity avec un léger délai dans le scroll gsap . to ( panel …" at bounding box center [631, 437] width 517 height 597
click at [737, 391] on div "}) ; // Animation opacity avec un léger délai dans le scroll gsap . to ( panel …" at bounding box center [631, 437] width 517 height 597
click at [678, 425] on div "}) ; // Animation opacity avec un léger délai dans le scroll gsap . to ( panel …" at bounding box center [631, 437] width 517 height 597
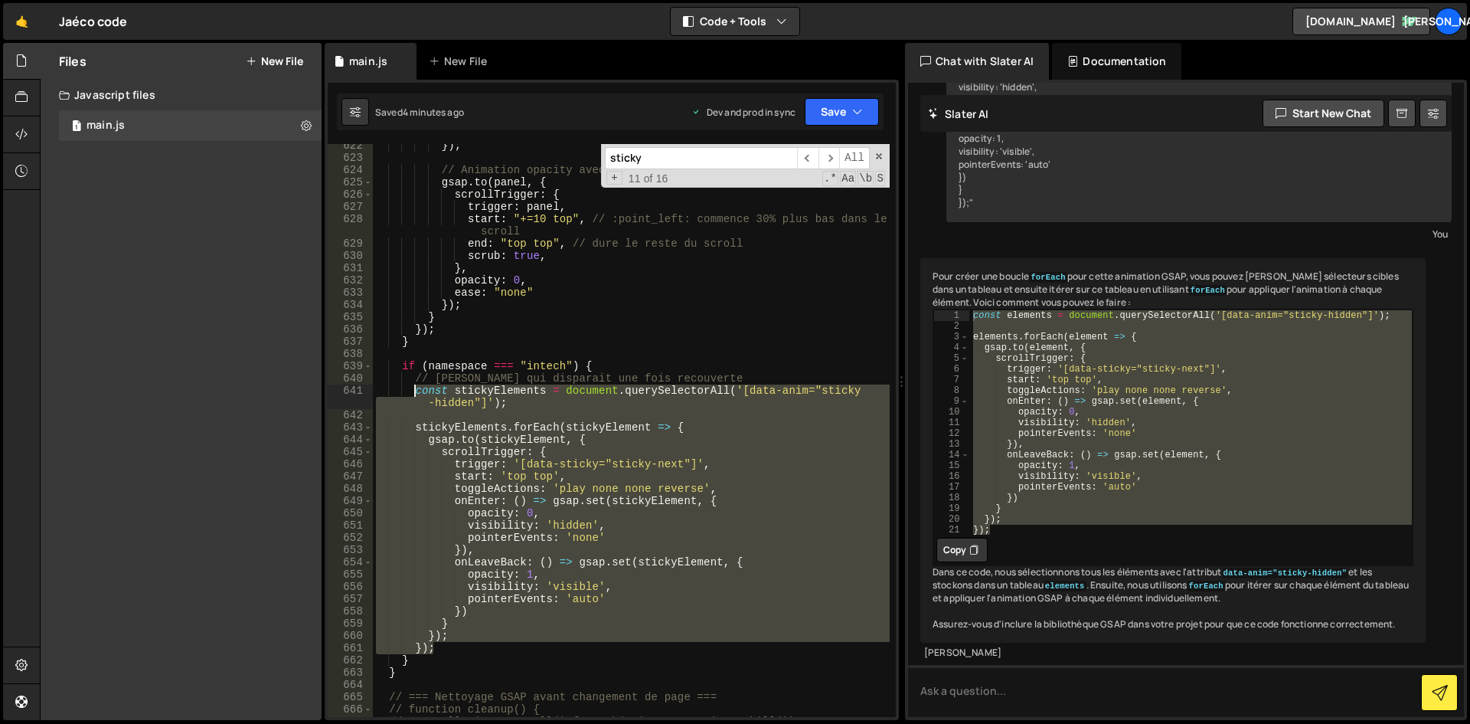
drag, startPoint x: 445, startPoint y: 647, endPoint x: 414, endPoint y: 390, distance: 258.3
click at [414, 390] on div "}) ; // Animation opacity avec un léger délai dans le scroll gsap . to ( panel …" at bounding box center [631, 437] width 517 height 597
paste textarea "});"
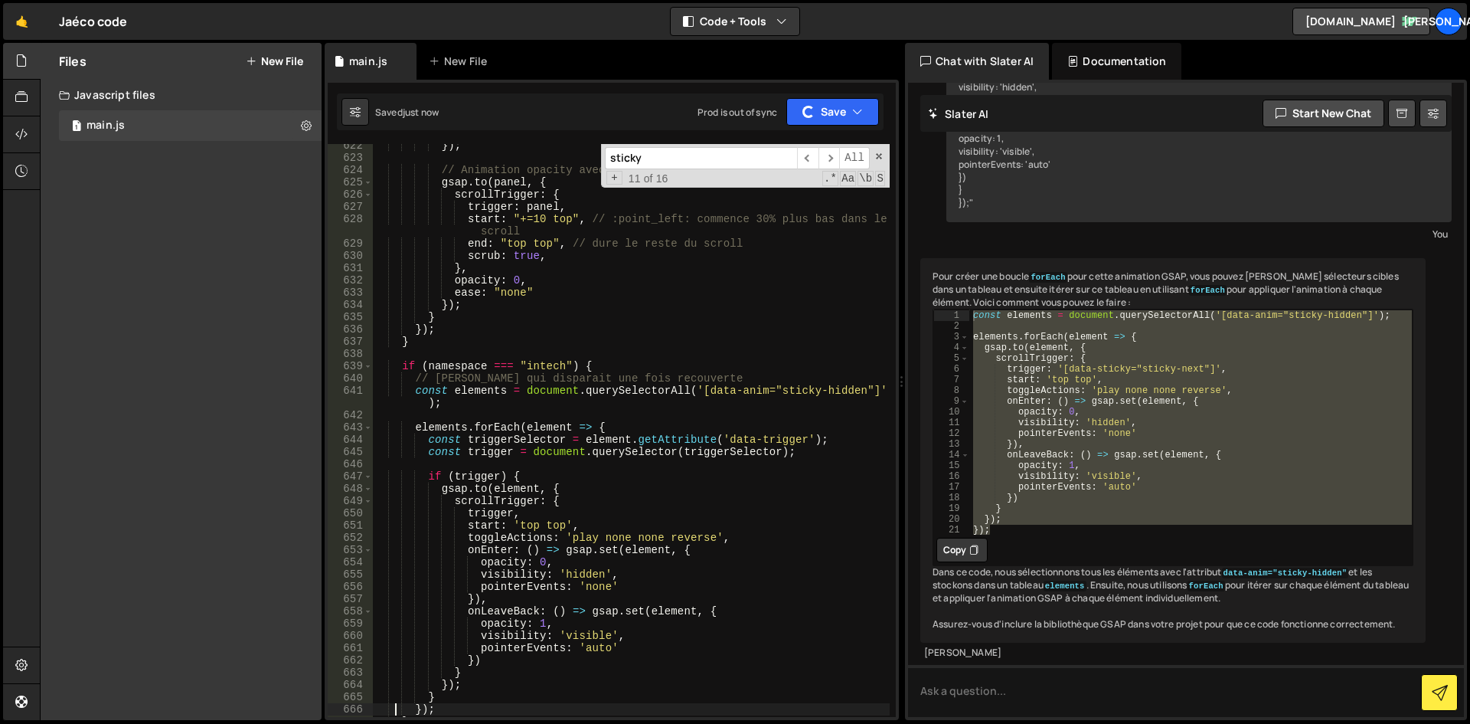
scroll to position [7939, 0]
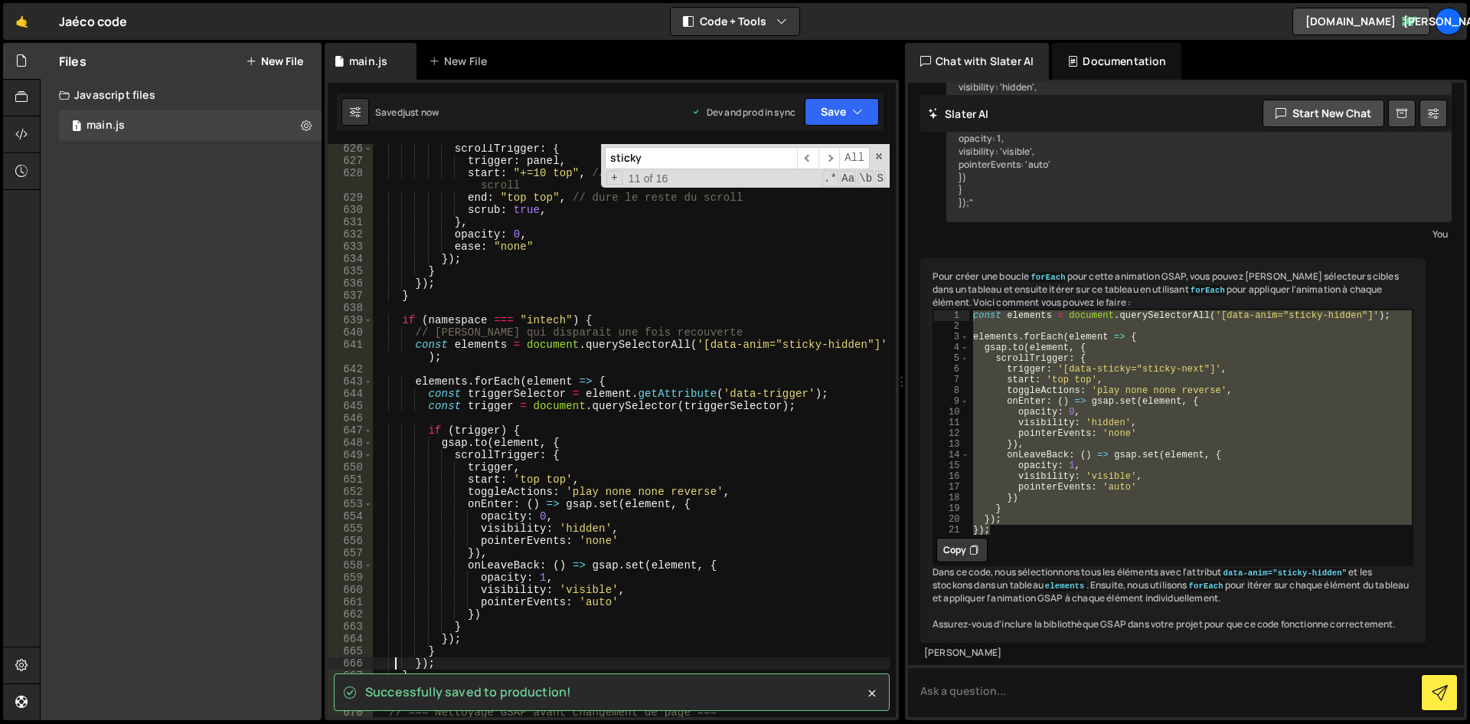
click at [580, 358] on div "scrollTrigger : { trigger : panel , start : "+=10 top" , // :point_left: commen…" at bounding box center [631, 440] width 517 height 597
type textarea "const elements = document.querySelectorAll('[data-anim="sticky-hidden"]');"
